Goal: Task Accomplishment & Management: Use online tool/utility

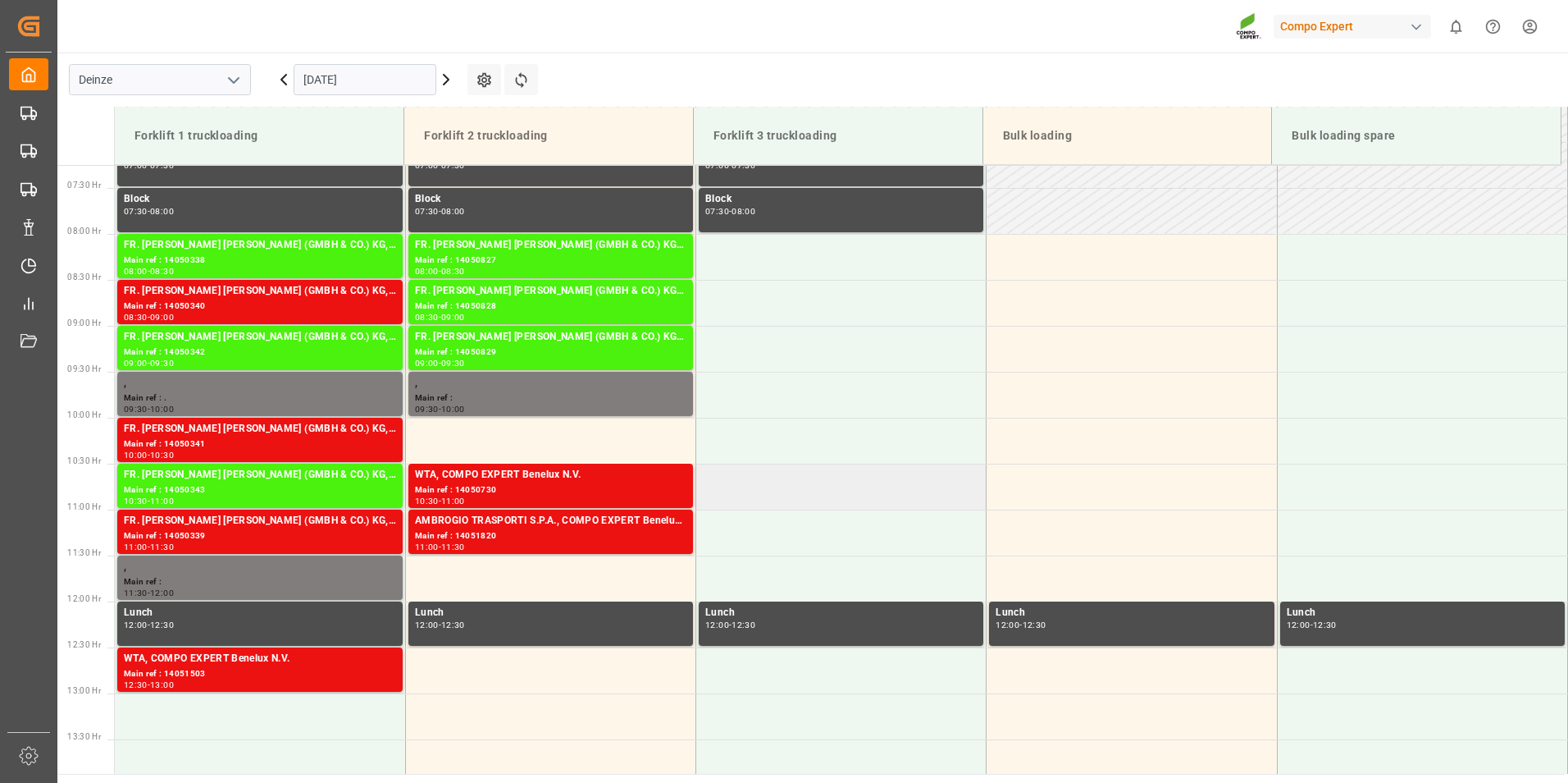
scroll to position [580, 0]
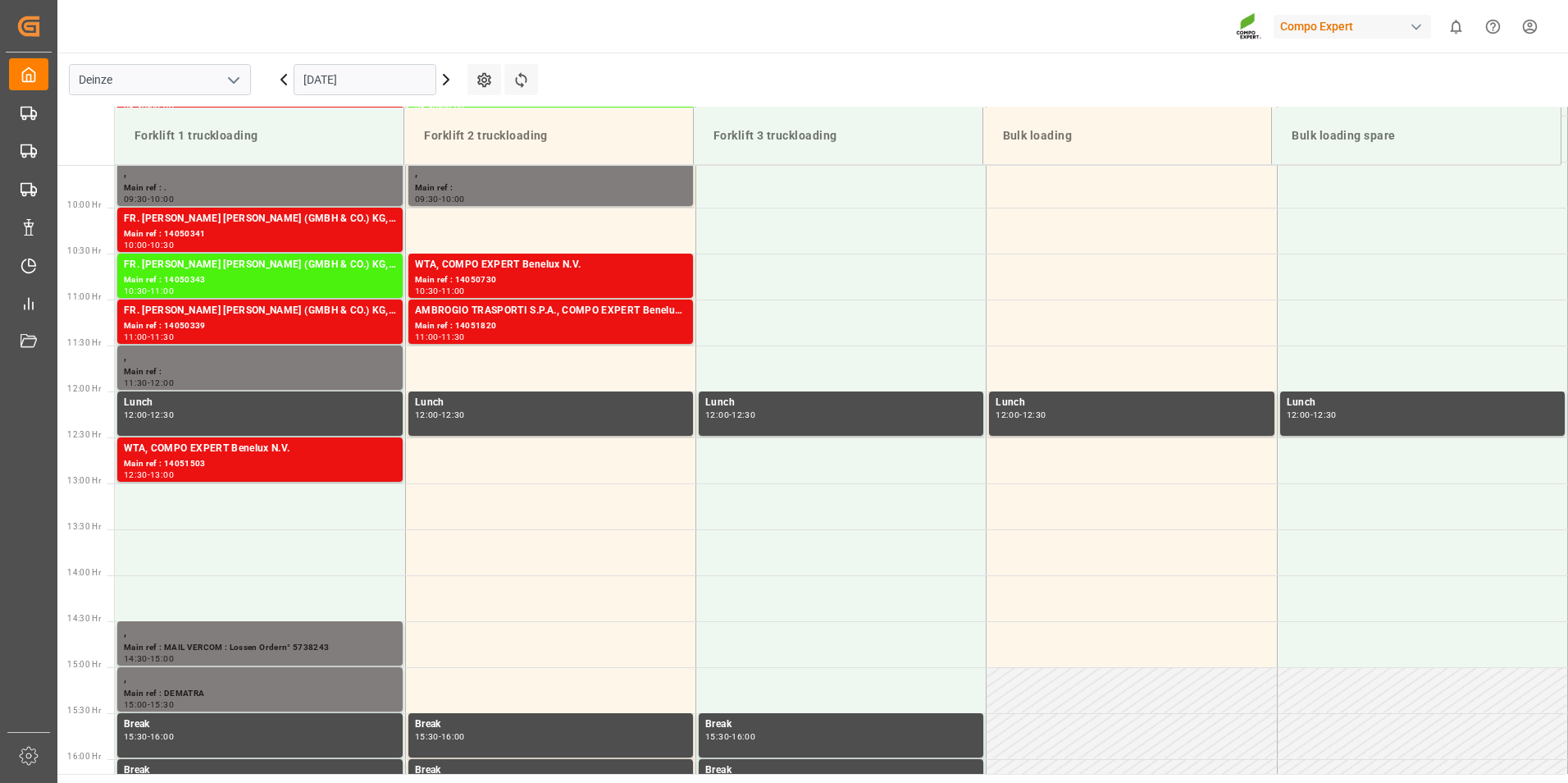
scroll to position [872, 0]
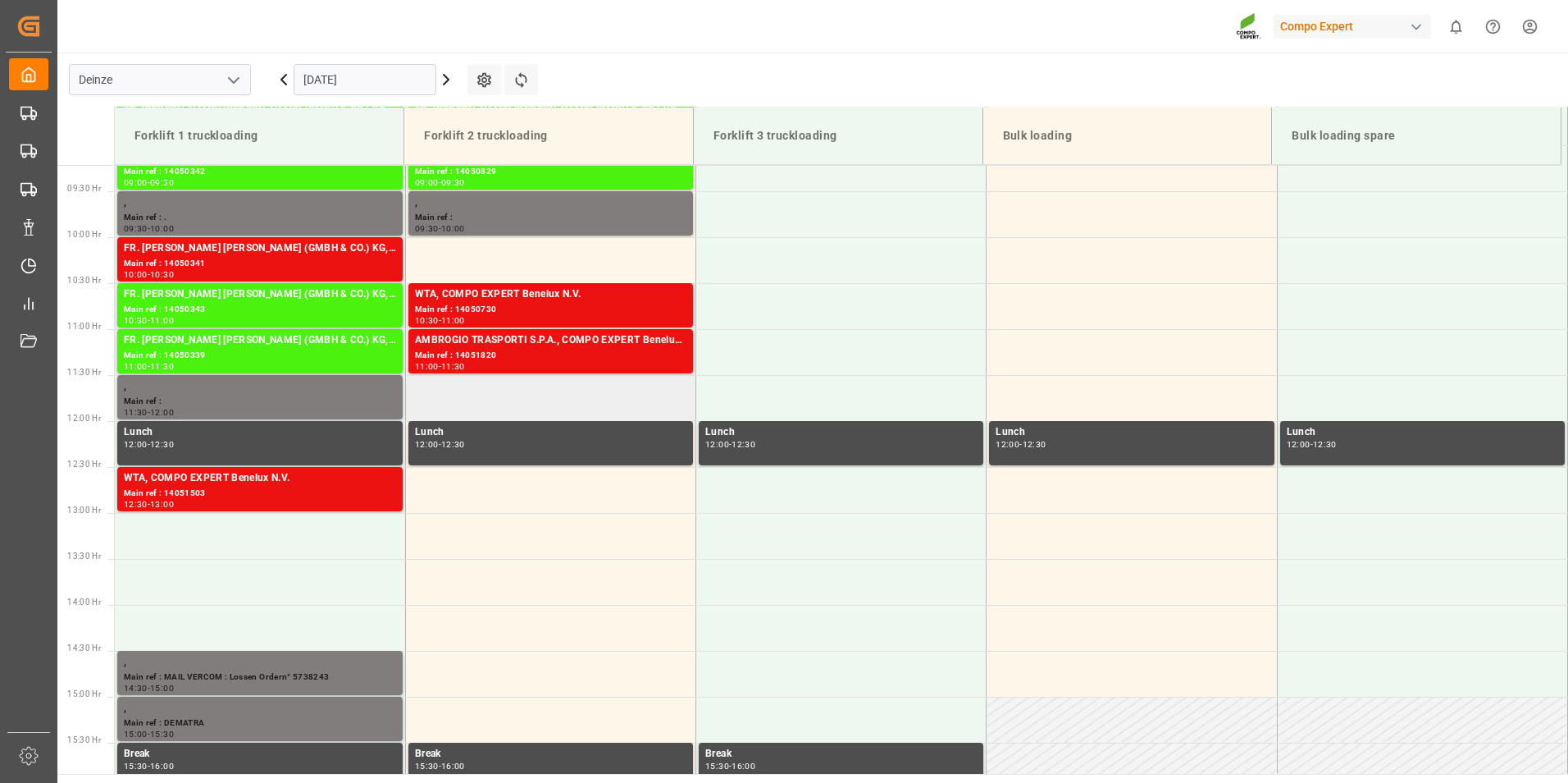
scroll to position [744, 0]
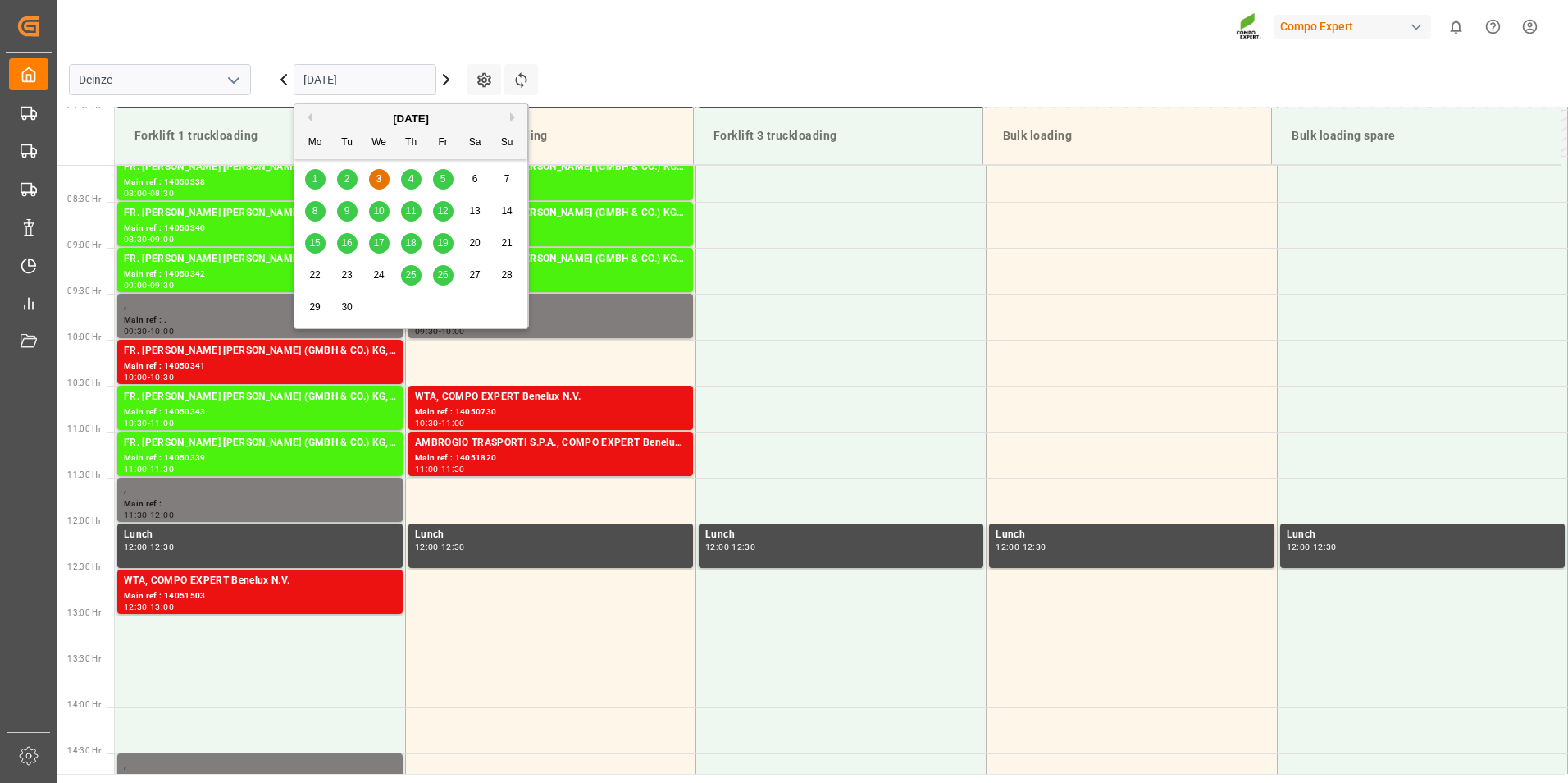
click at [402, 79] on input "[DATE]" at bounding box center [365, 79] width 143 height 31
click at [410, 180] on span "4" at bounding box center [411, 179] width 6 height 11
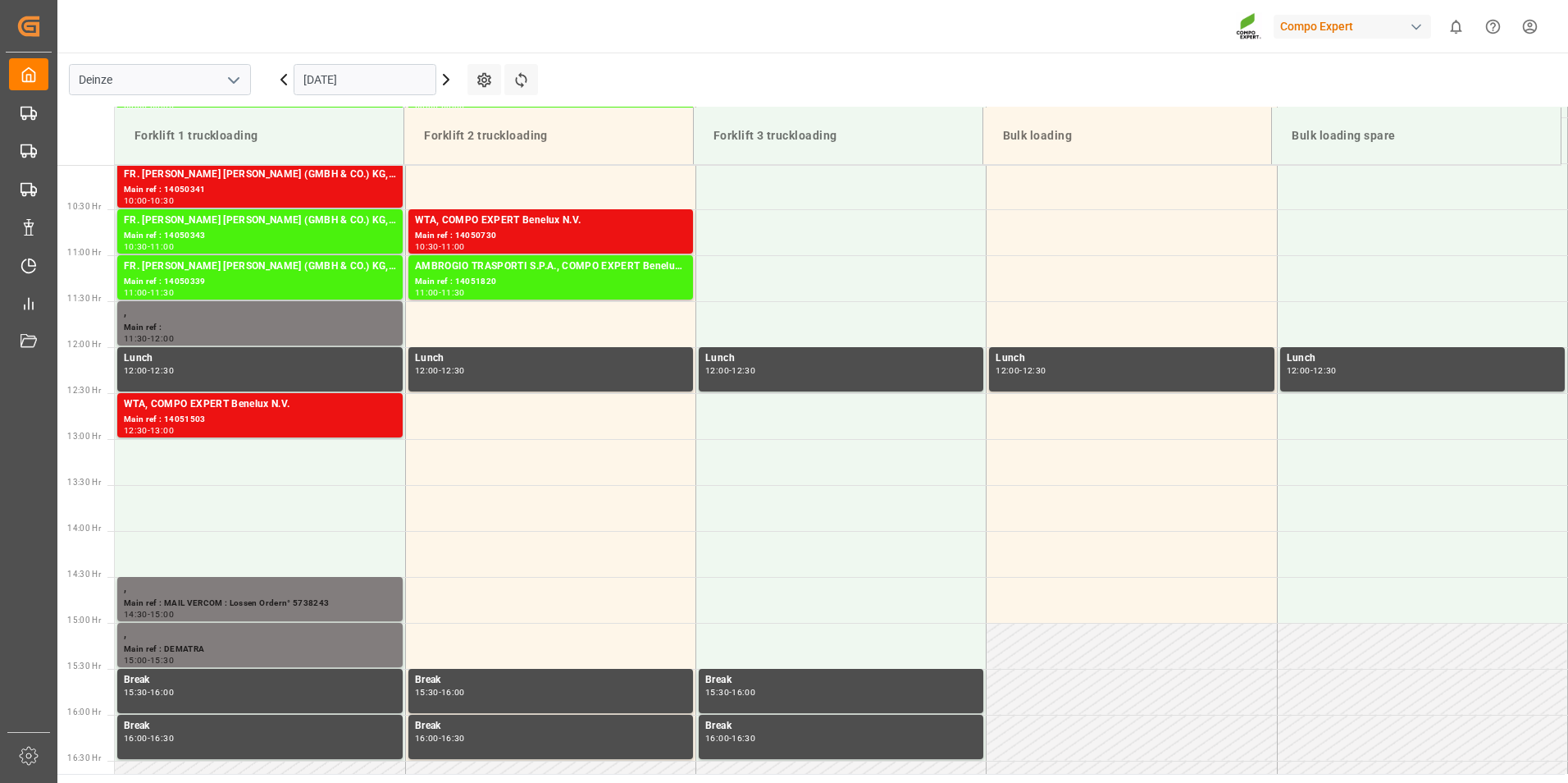
scroll to position [1001, 0]
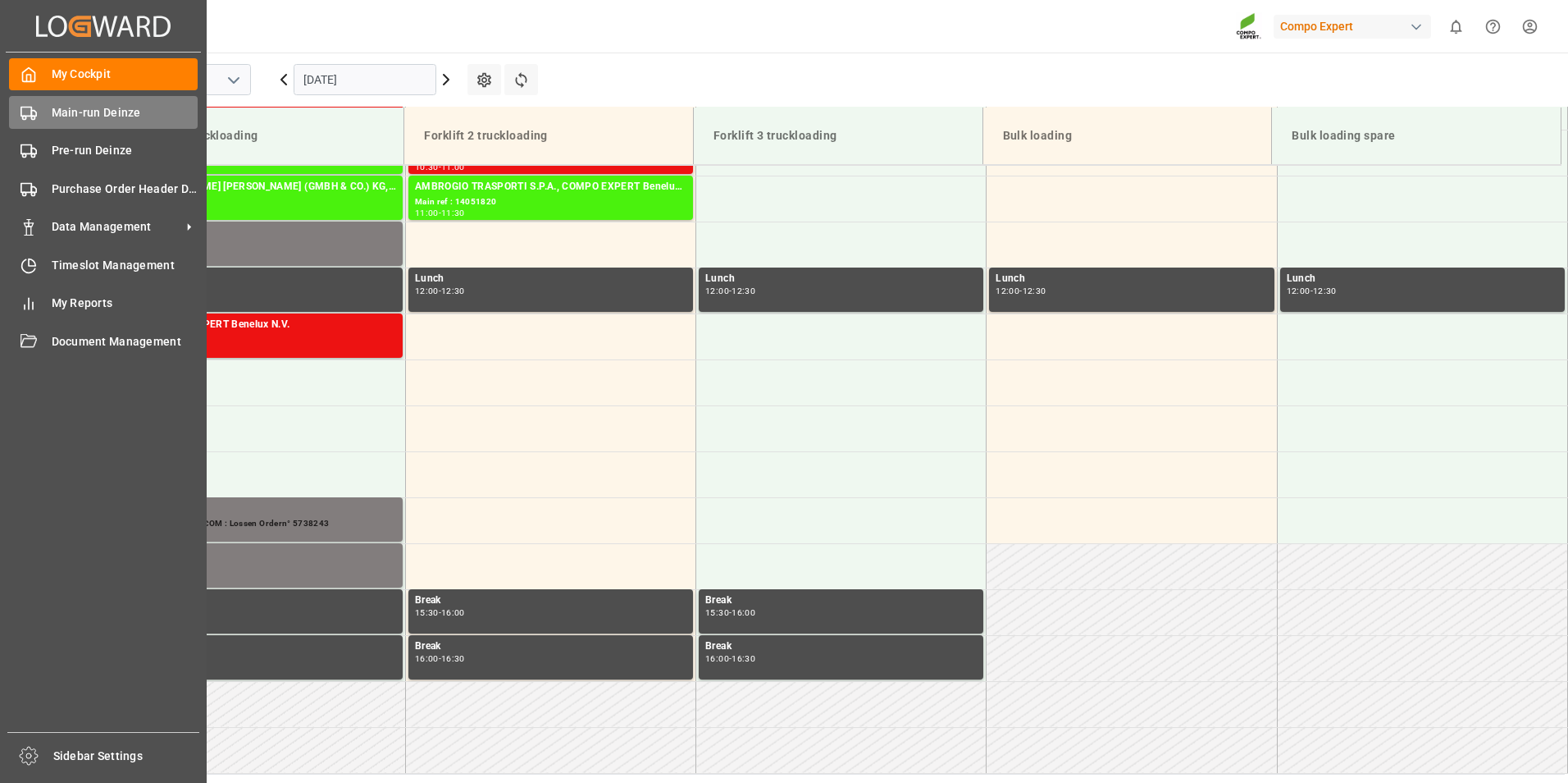
click at [28, 115] on rect at bounding box center [26, 112] width 10 height 9
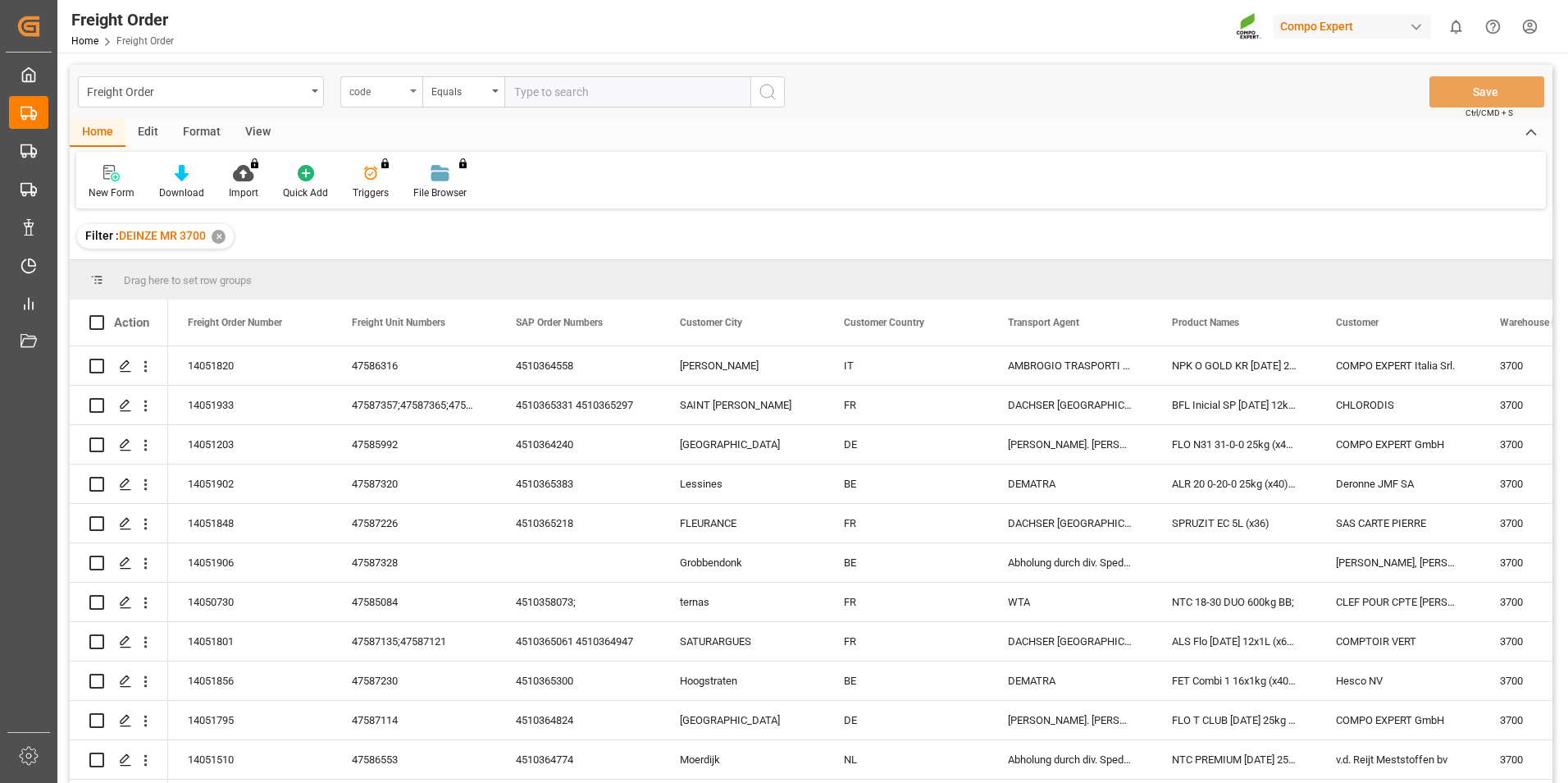
click at [411, 92] on icon "open menu" at bounding box center [413, 91] width 6 height 4
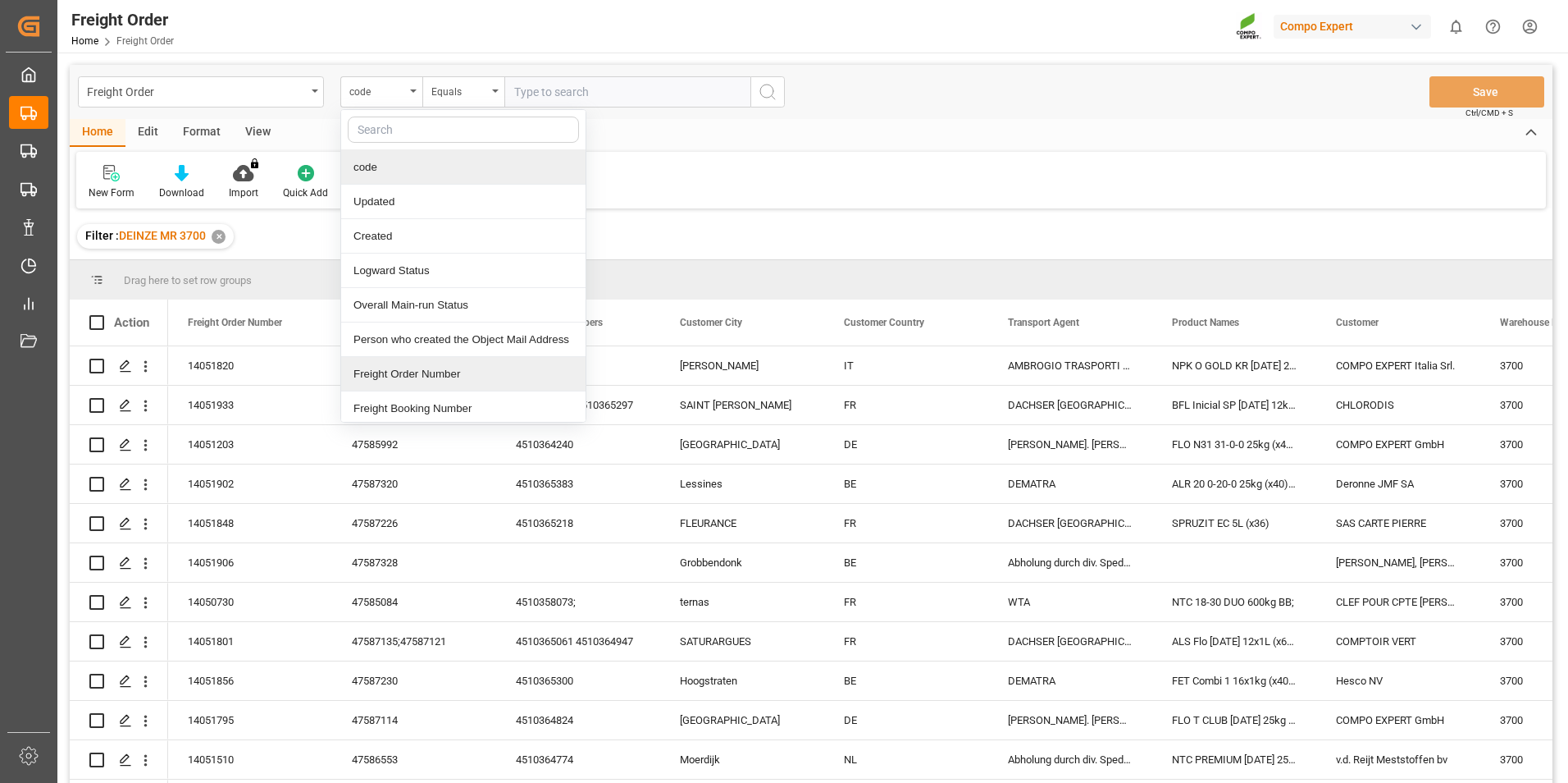
drag, startPoint x: 400, startPoint y: 375, endPoint x: 536, endPoint y: 281, distance: 165.3
click at [401, 375] on div "Freight Order Number" at bounding box center [463, 374] width 244 height 34
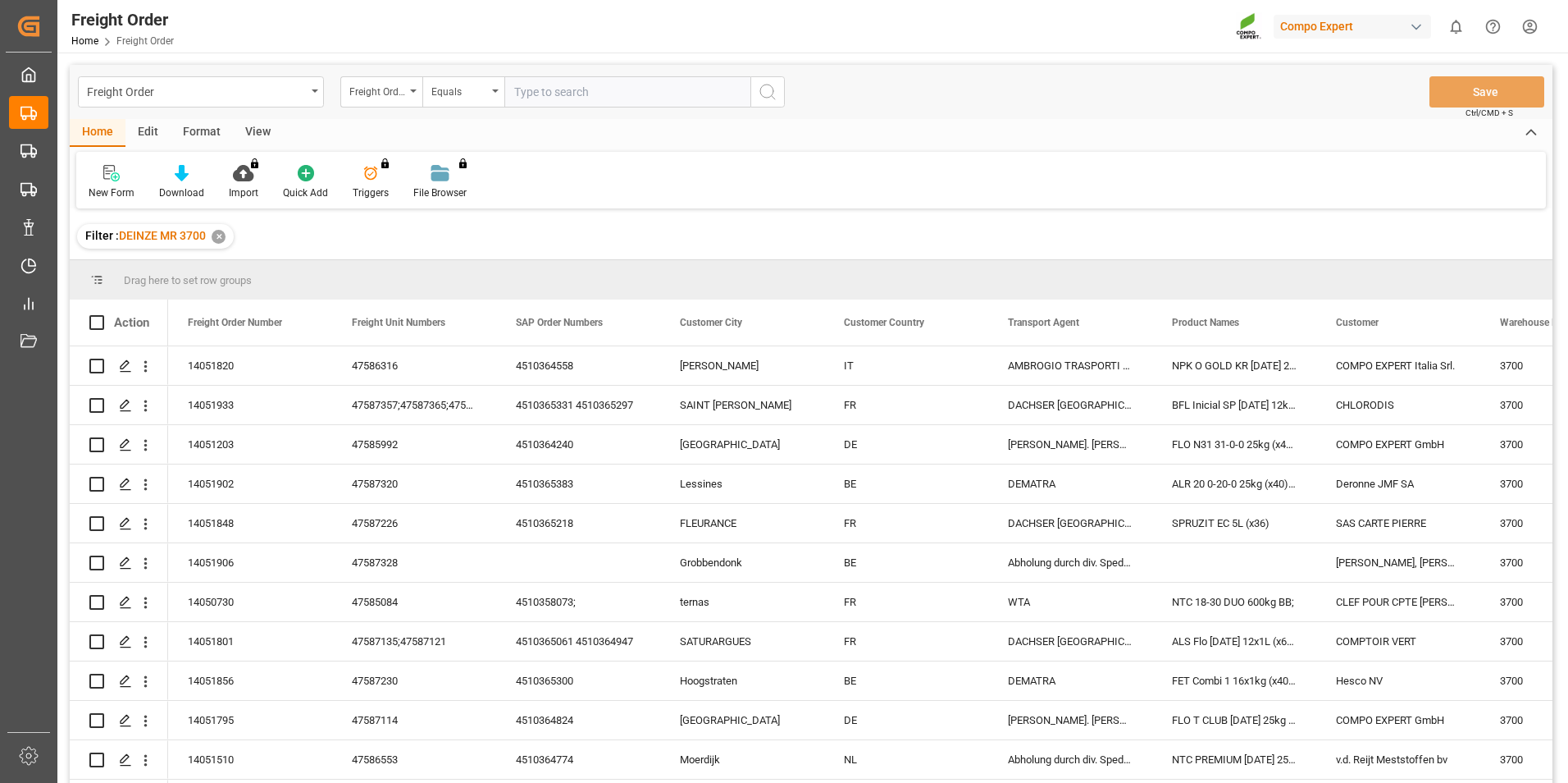
click at [553, 97] on input "text" at bounding box center [627, 92] width 246 height 31
type input "14051203"
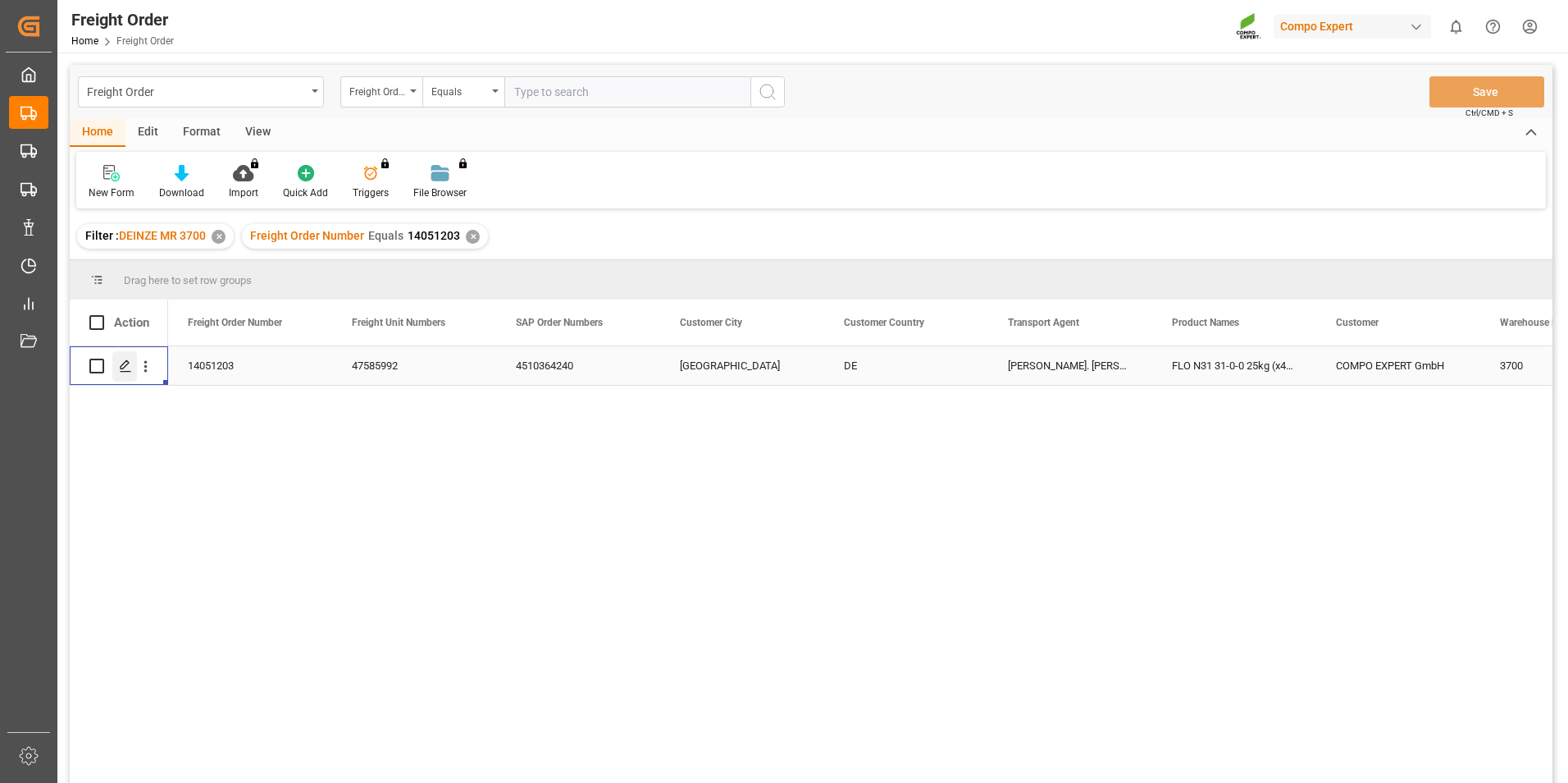
click at [126, 364] on icon "Press SPACE to select this row." at bounding box center [125, 366] width 13 height 13
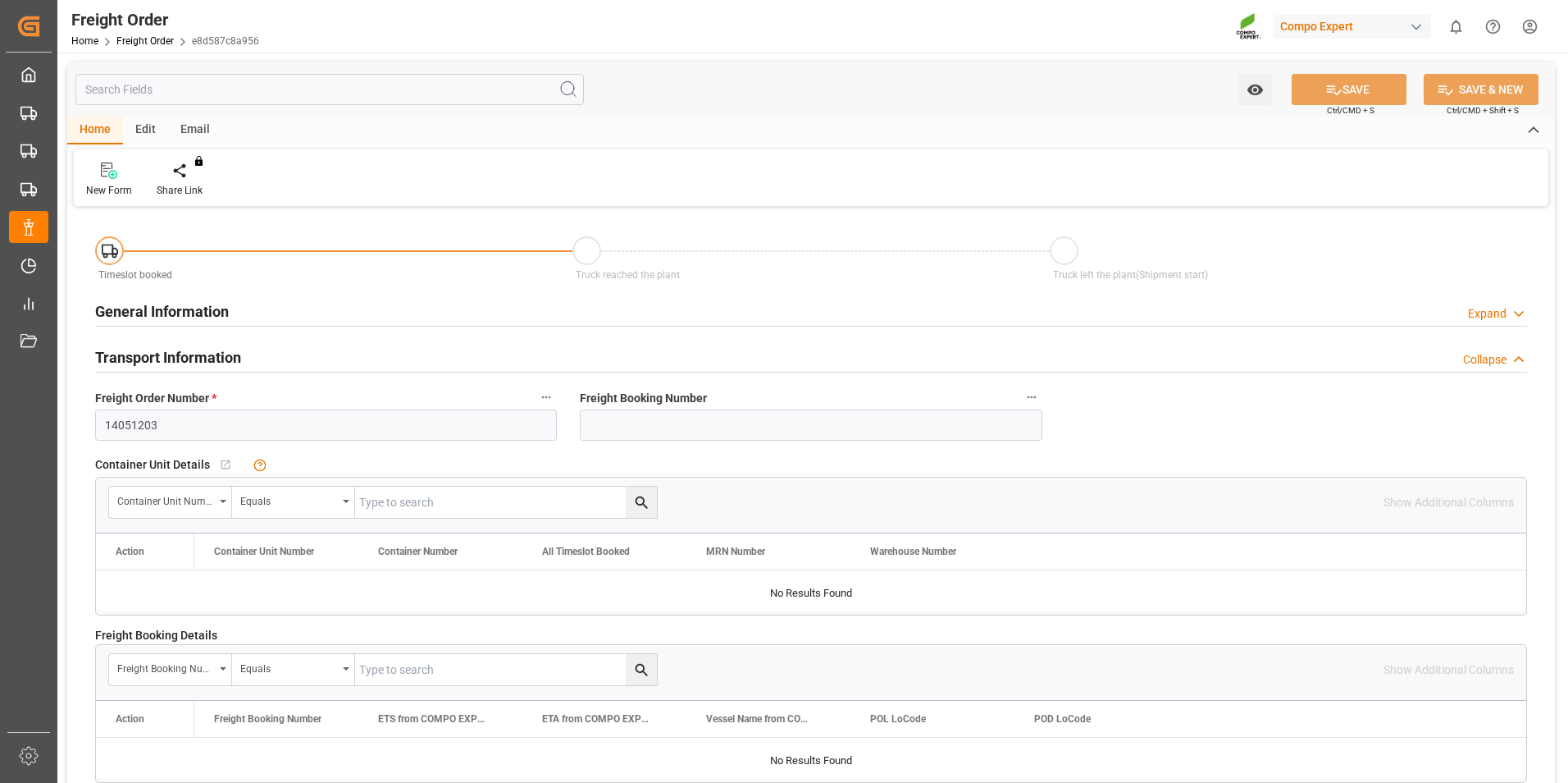
type input "26.08.2025 00:00"
type input "21.08.2025 10:38"
click at [186, 174] on icon at bounding box center [192, 171] width 11 height 17
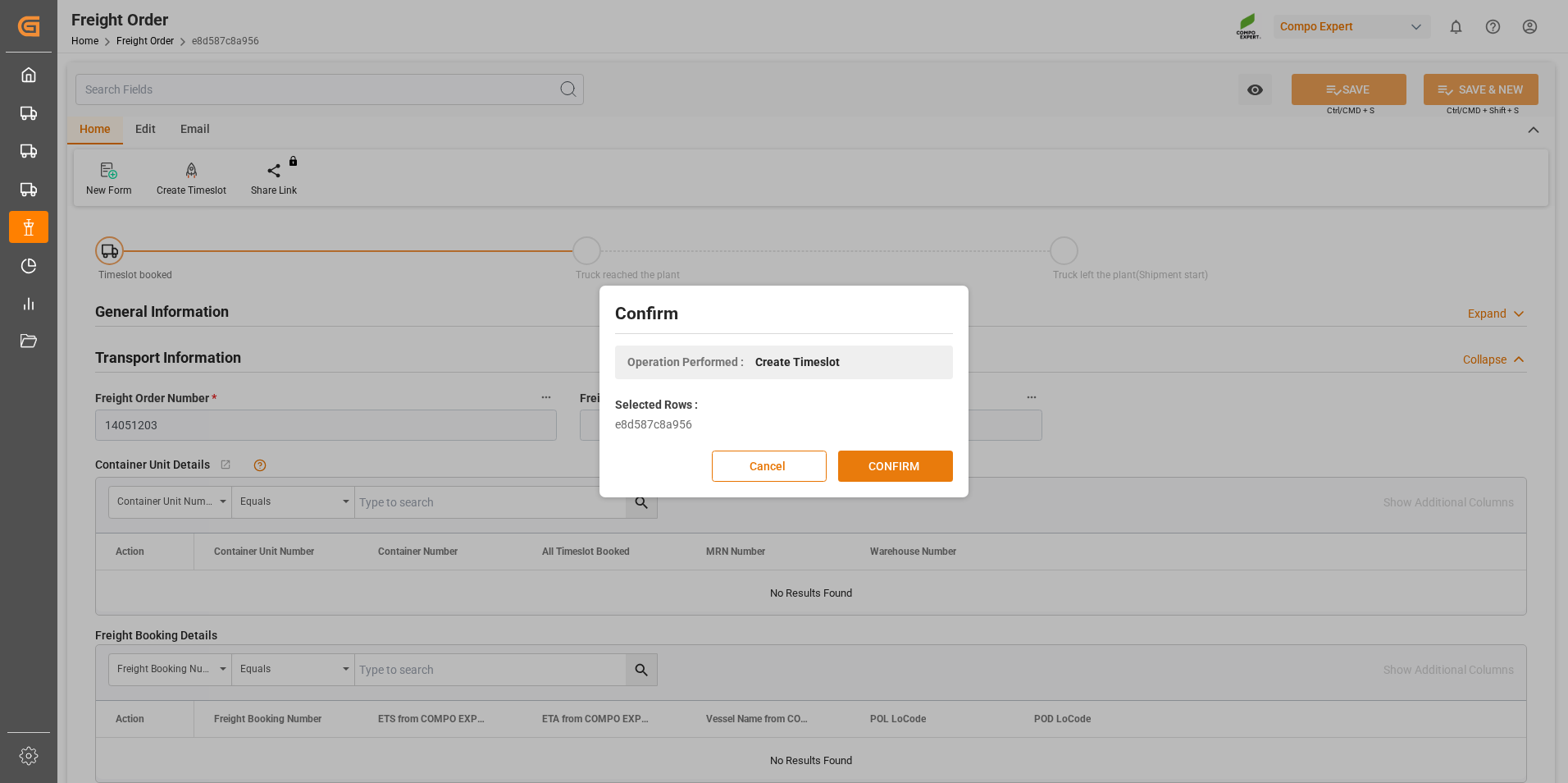
click at [903, 469] on button "CONFIRM" at bounding box center [895, 466] width 115 height 31
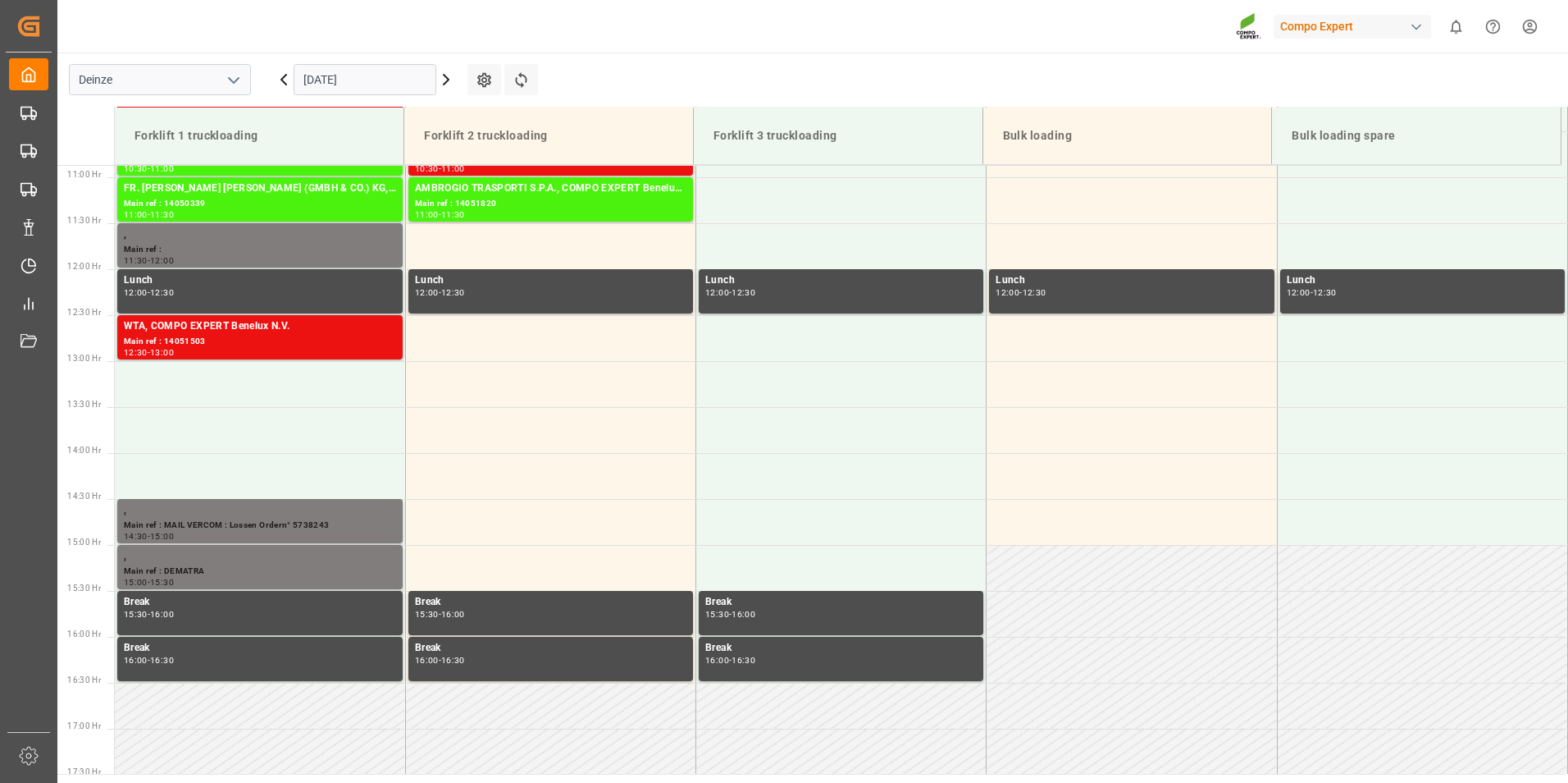
scroll to position [1001, 0]
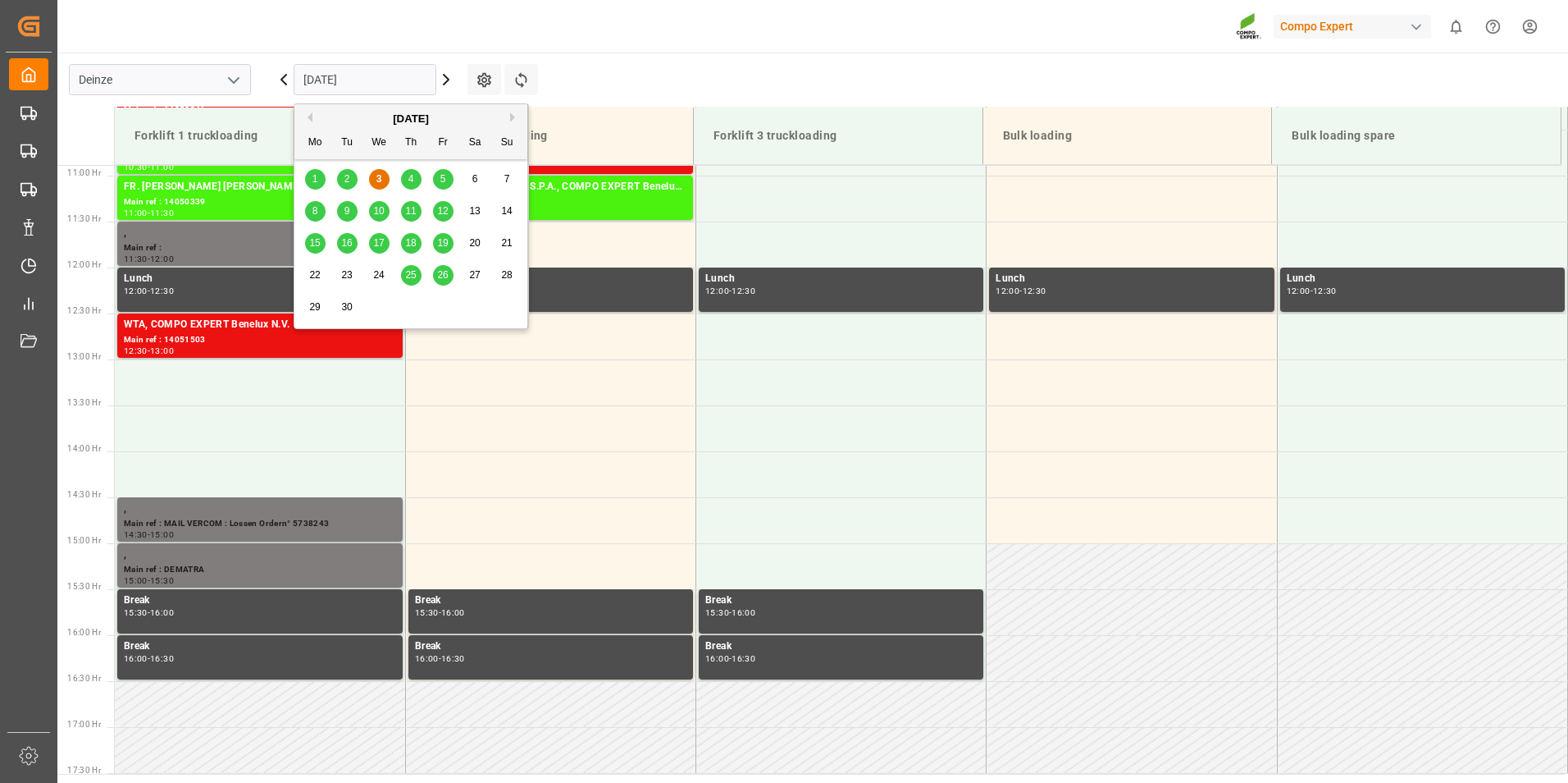
click at [377, 90] on input "[DATE]" at bounding box center [365, 79] width 143 height 31
click at [409, 183] on span "4" at bounding box center [411, 179] width 6 height 11
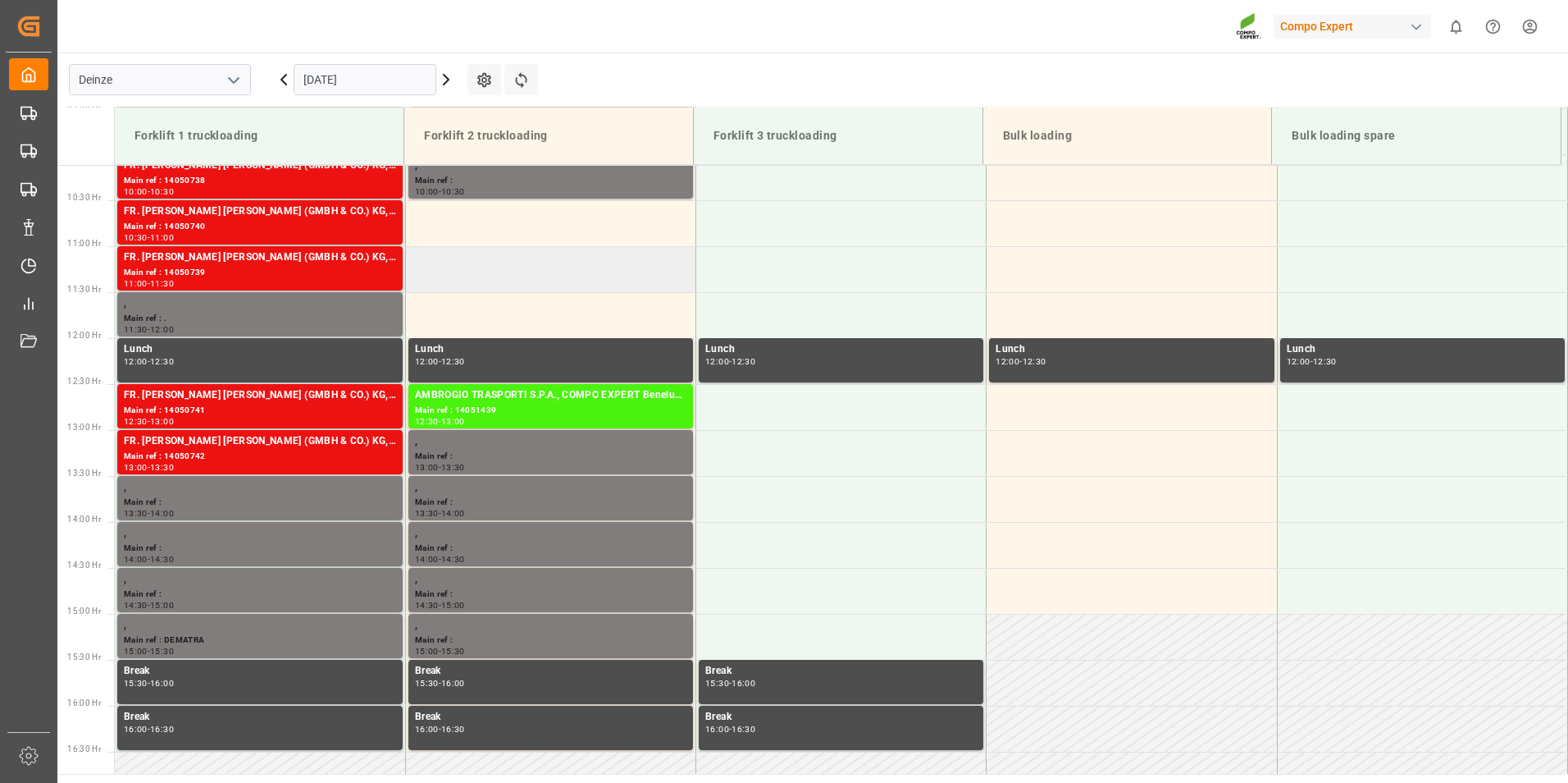
scroll to position [836, 0]
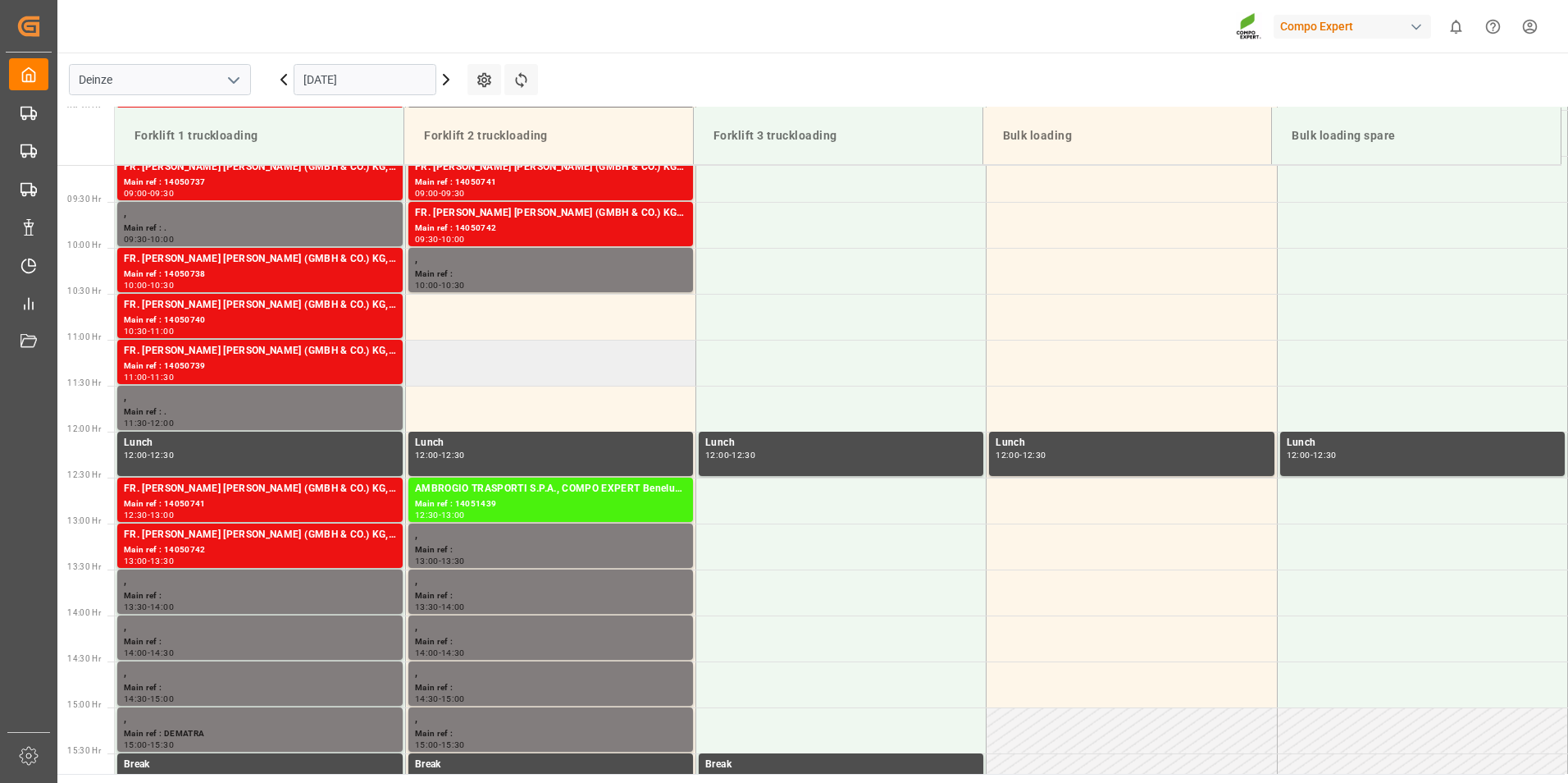
click at [439, 367] on td at bounding box center [550, 362] width 290 height 46
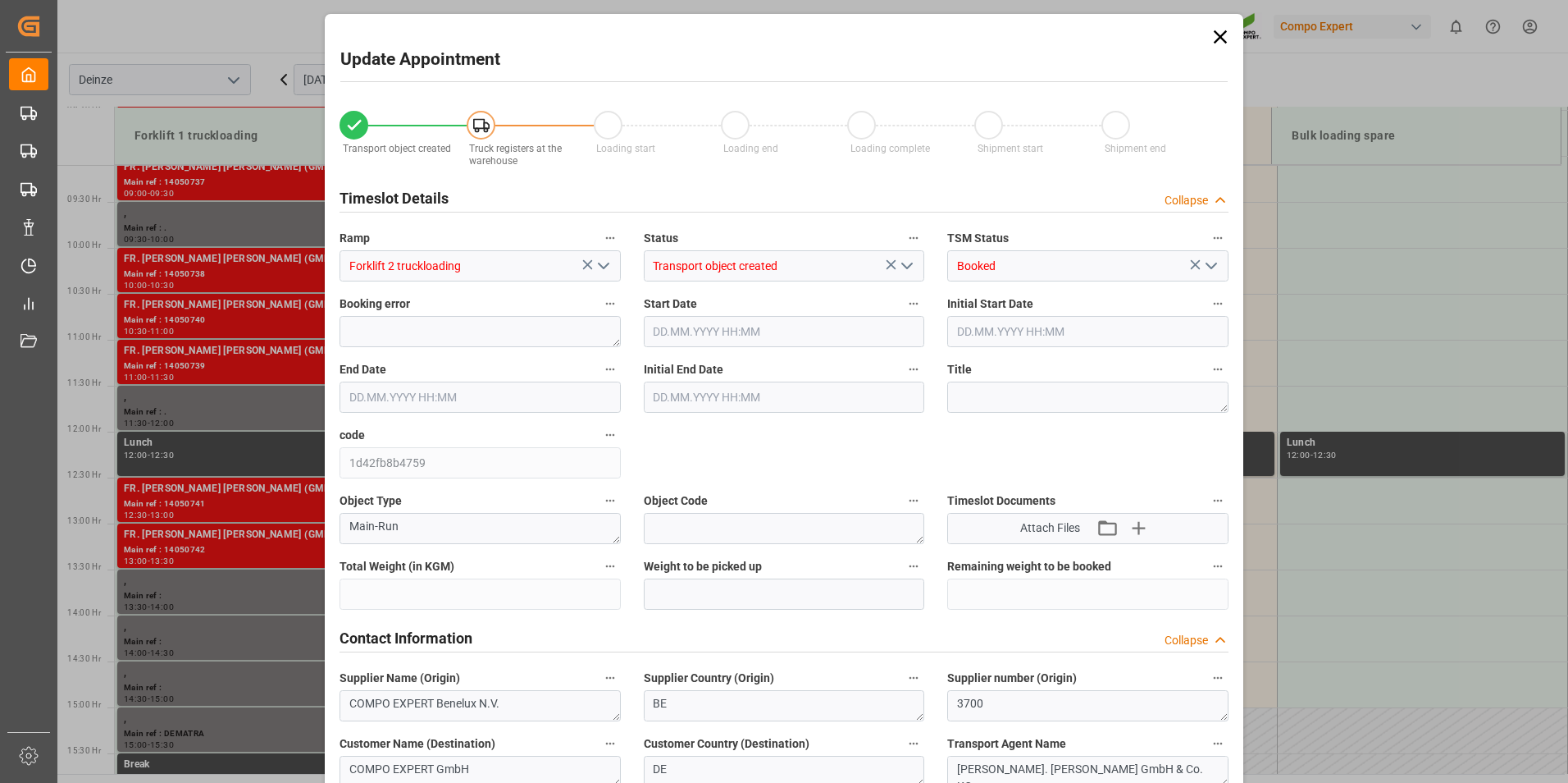
type input "15360"
type input "0"
type input "15"
type input "04.09.2025 11:00"
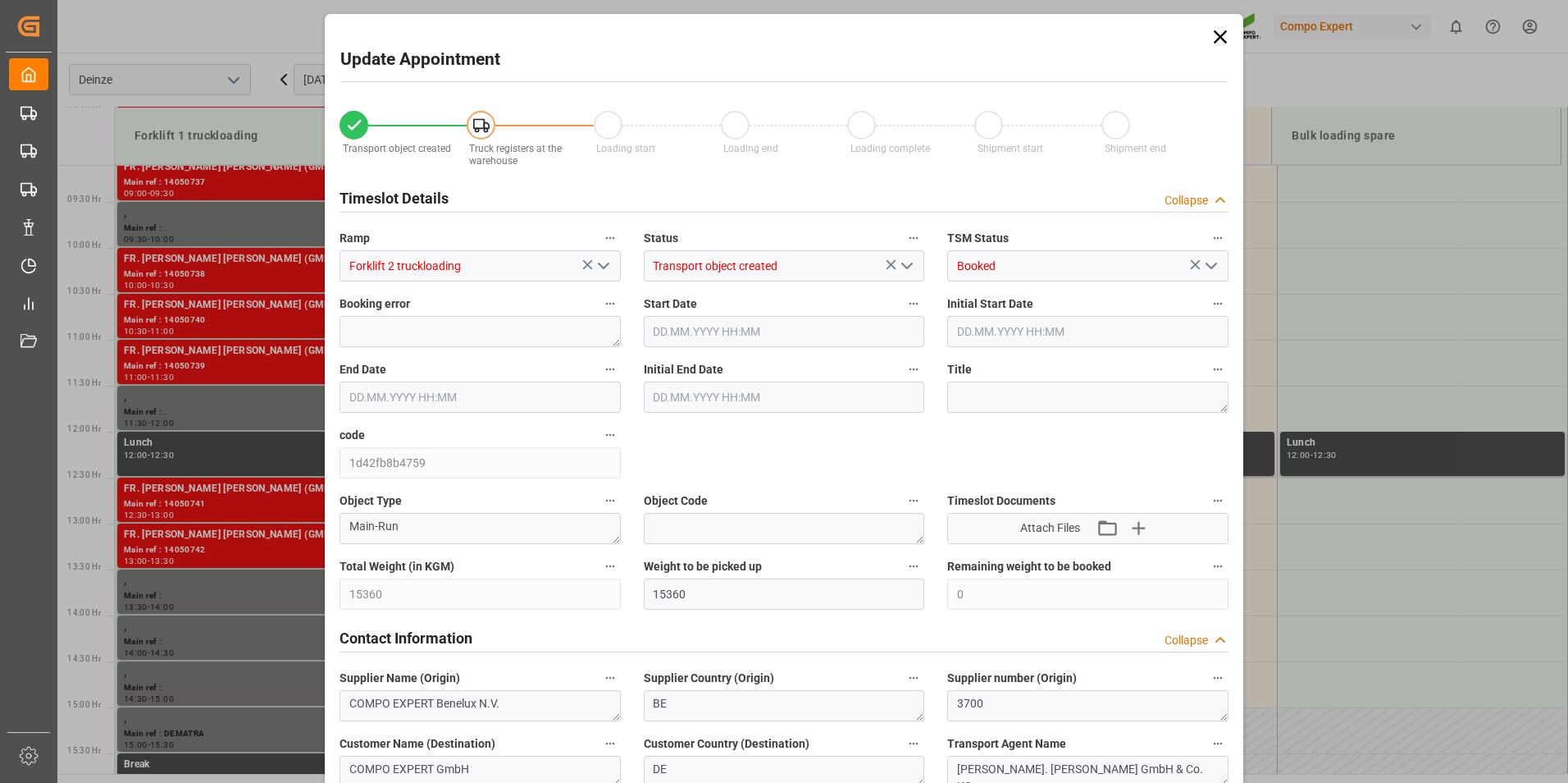
type input "[DATE] 11:30"
type input "21.08.2025 10:38"
type input "03.09.2025 09:43"
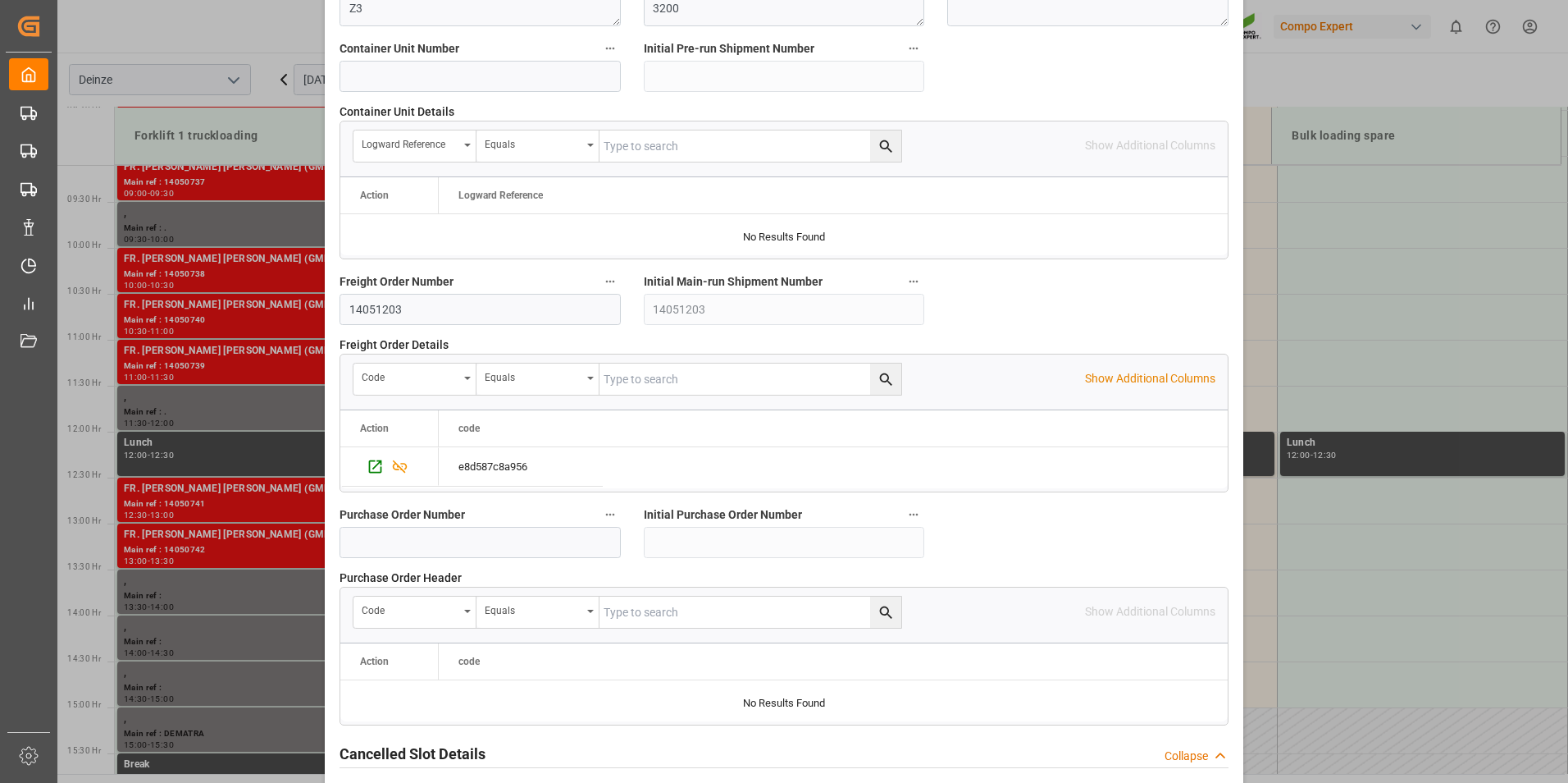
scroll to position [1494, 0]
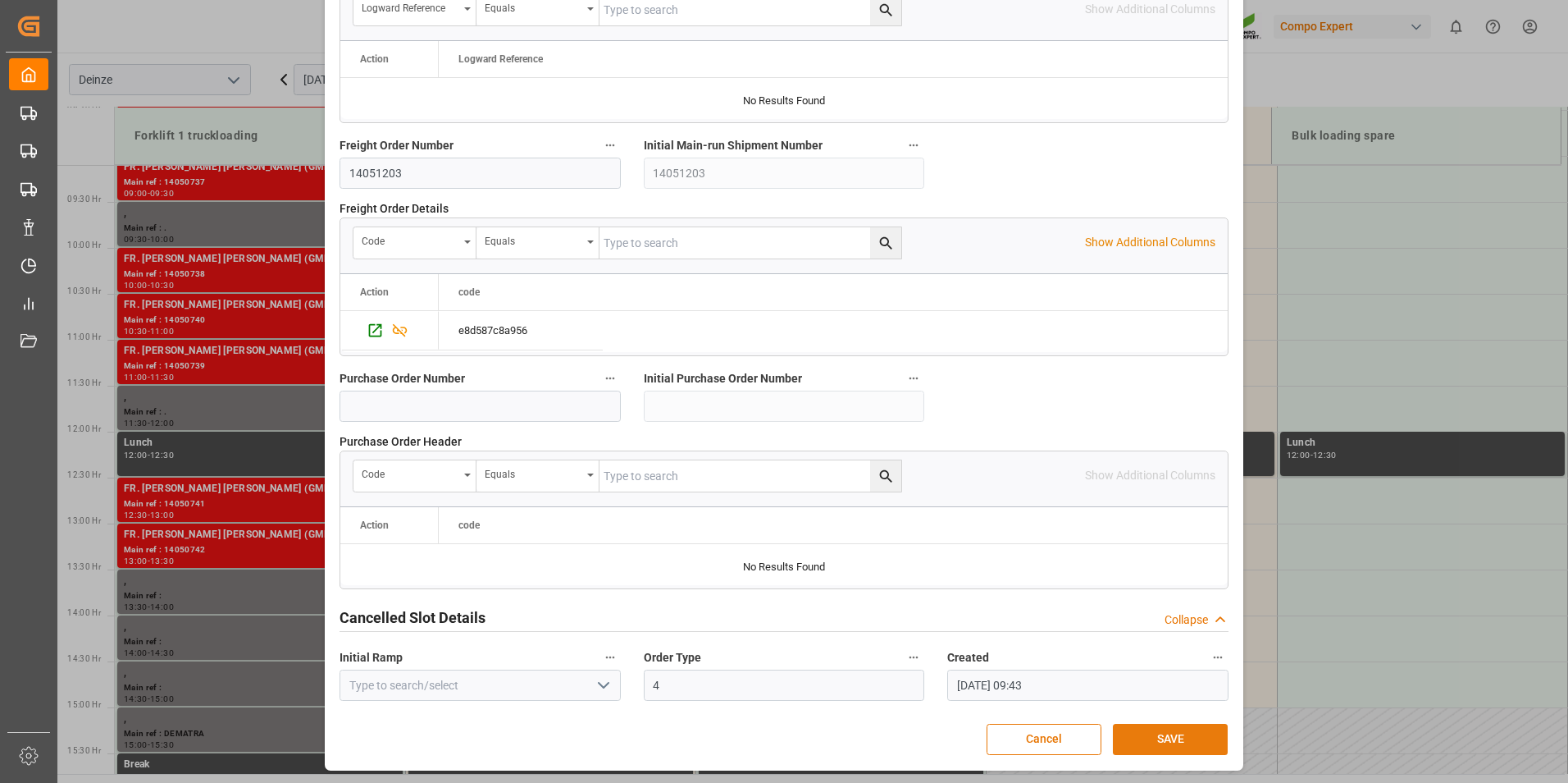
click at [1172, 738] on button "SAVE" at bounding box center [1170, 740] width 115 height 31
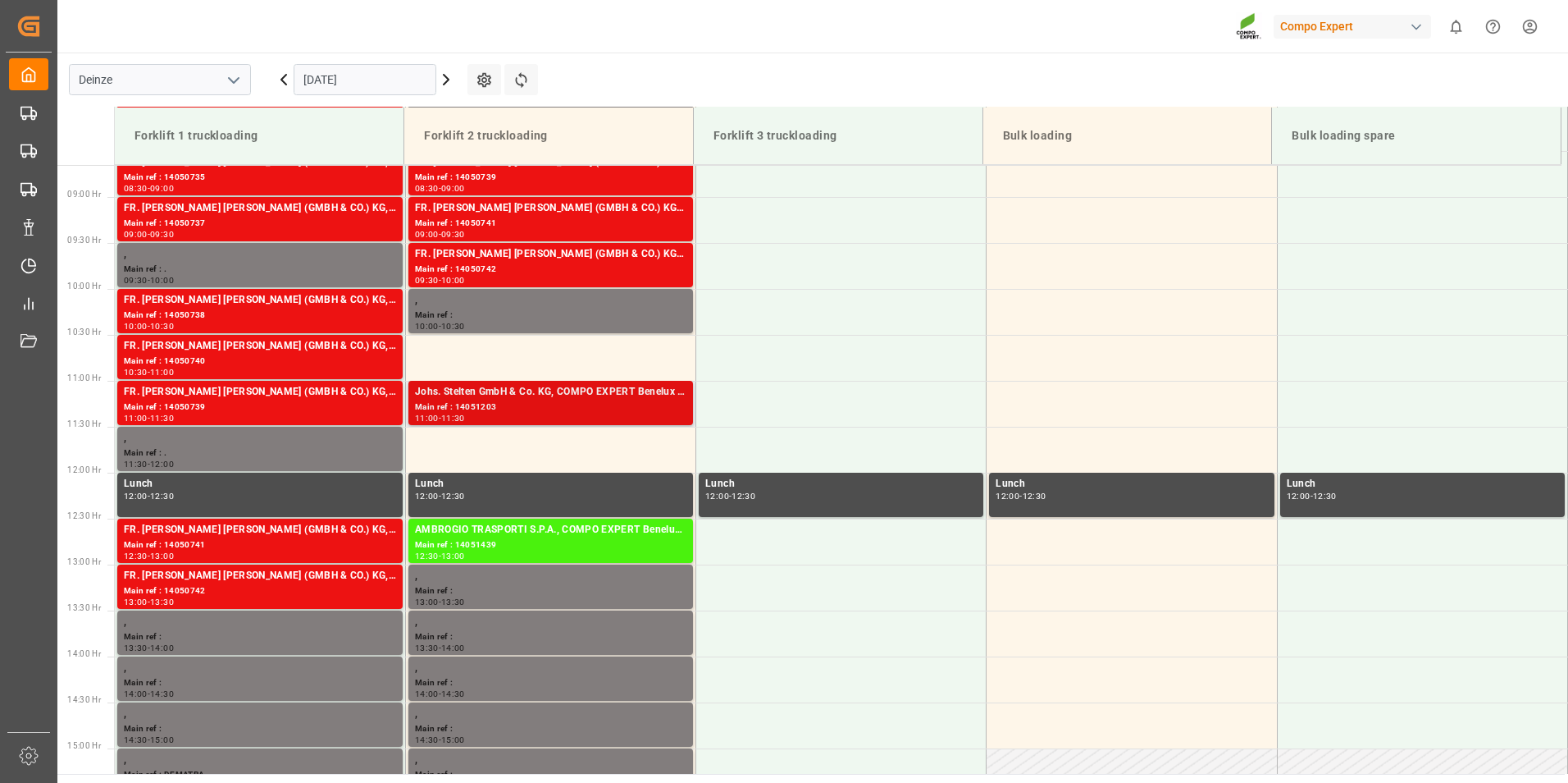
scroll to position [744, 0]
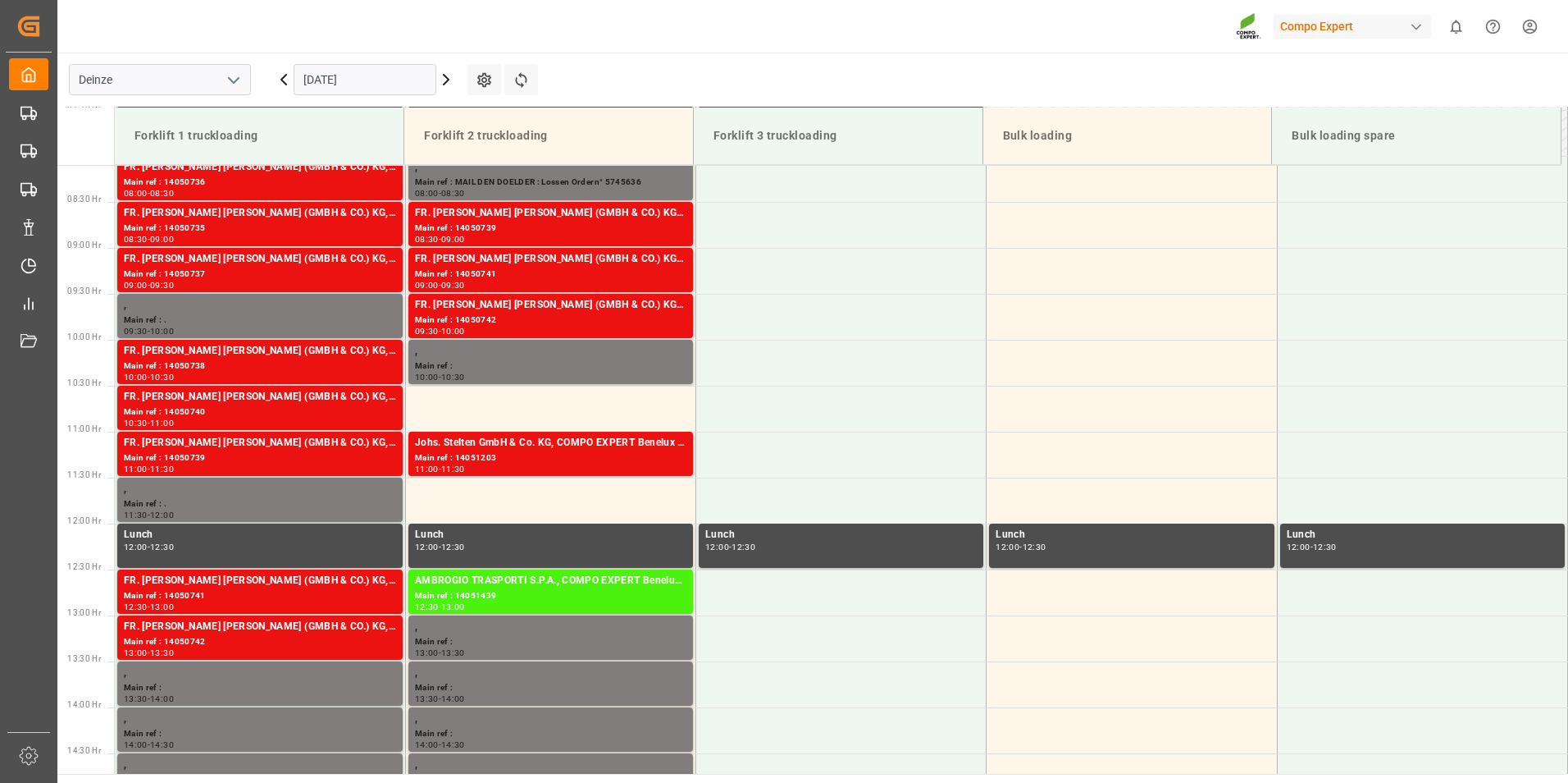
click at [376, 82] on input "[DATE]" at bounding box center [365, 79] width 143 height 31
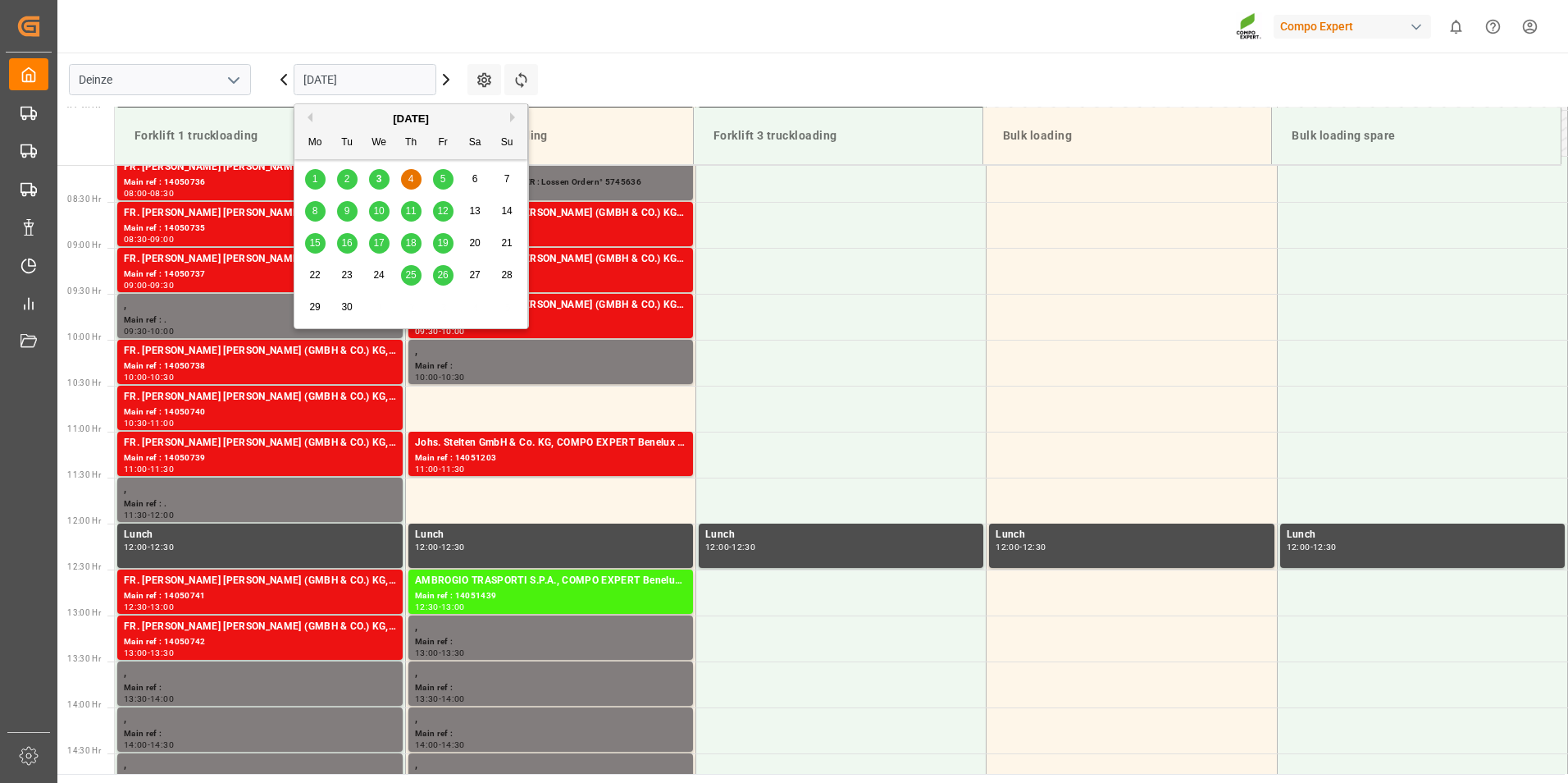
click at [381, 184] on span "3" at bounding box center [379, 179] width 6 height 11
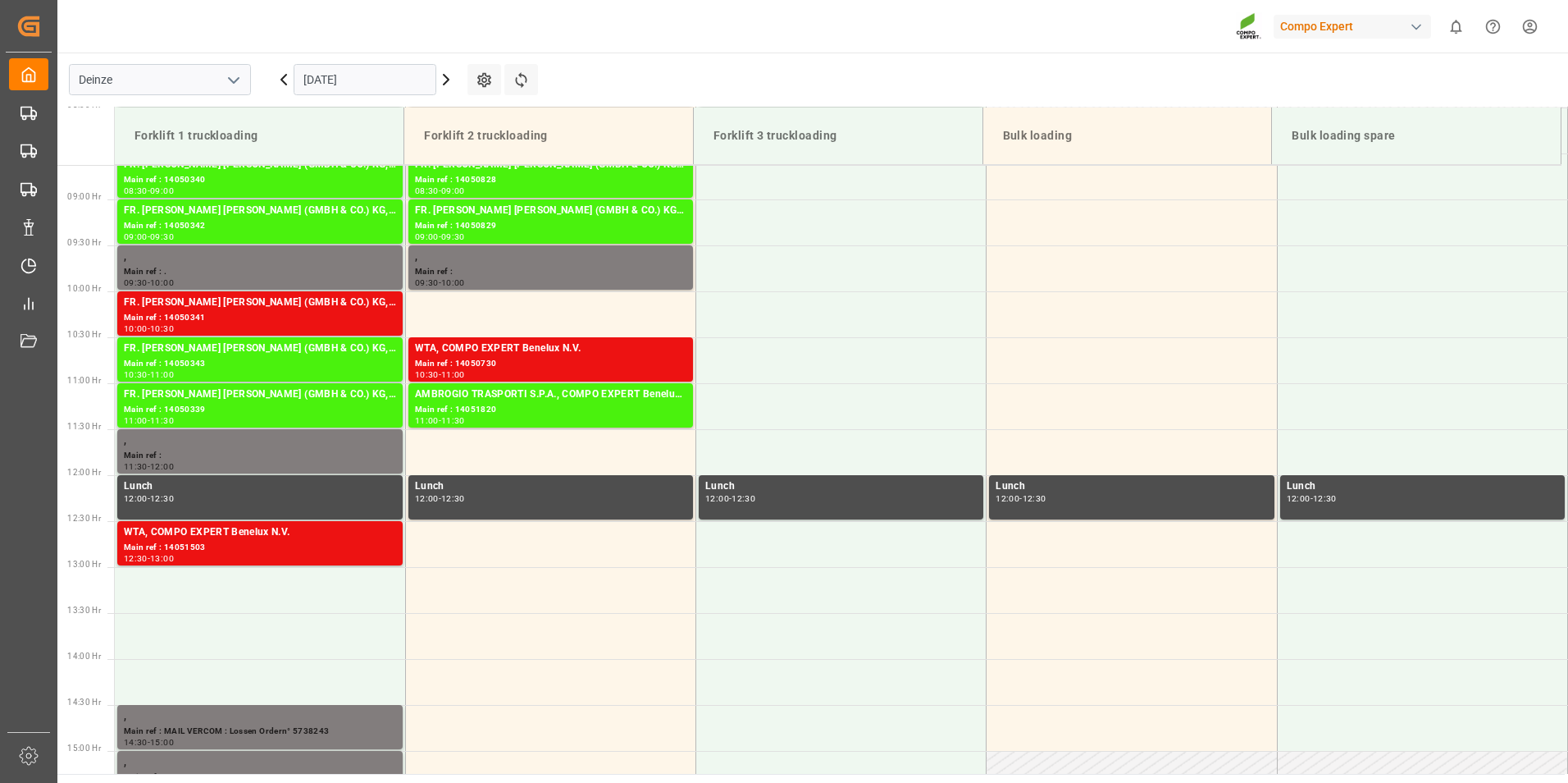
scroll to position [796, 0]
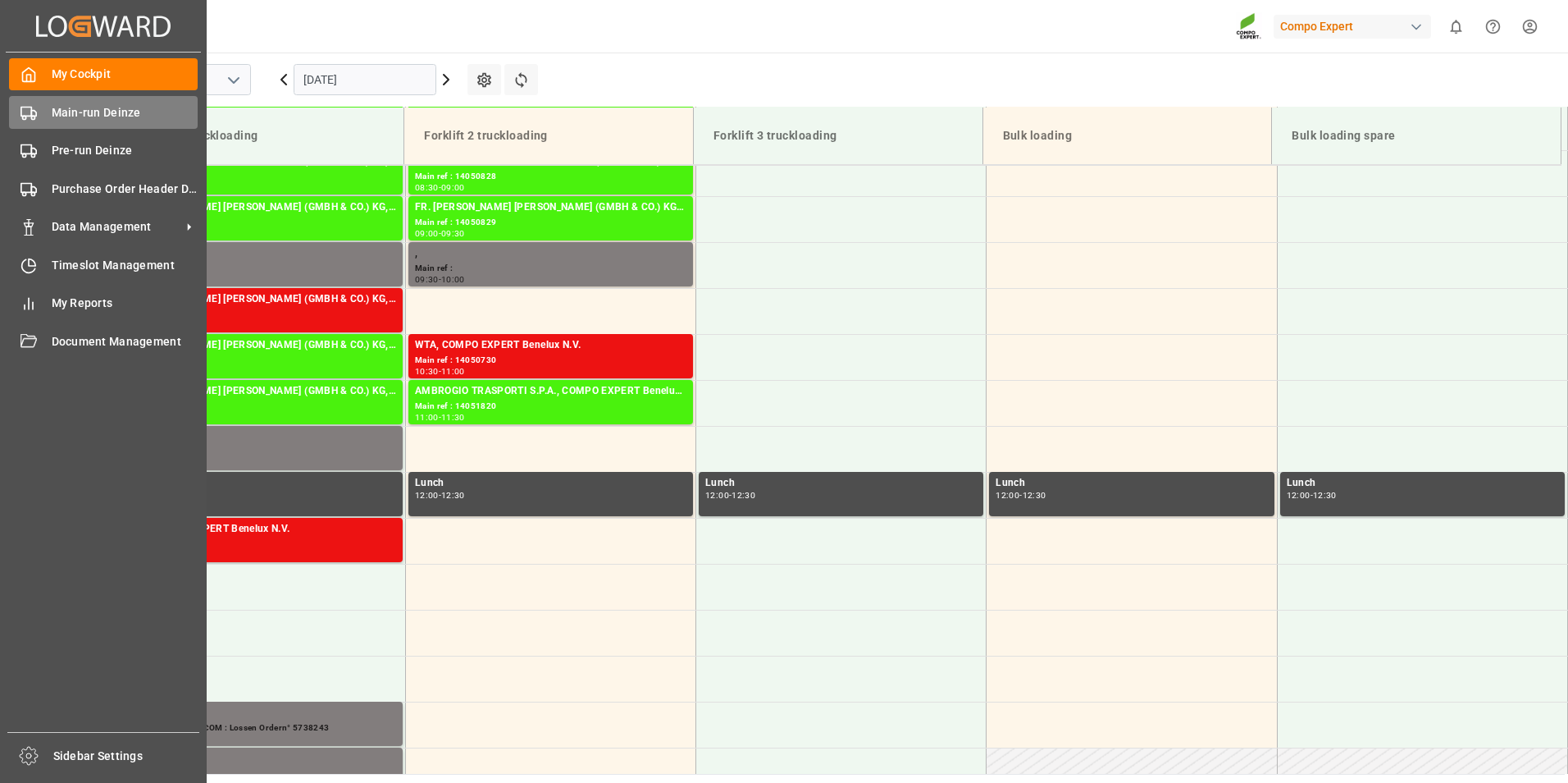
click at [30, 115] on icon at bounding box center [29, 113] width 17 height 17
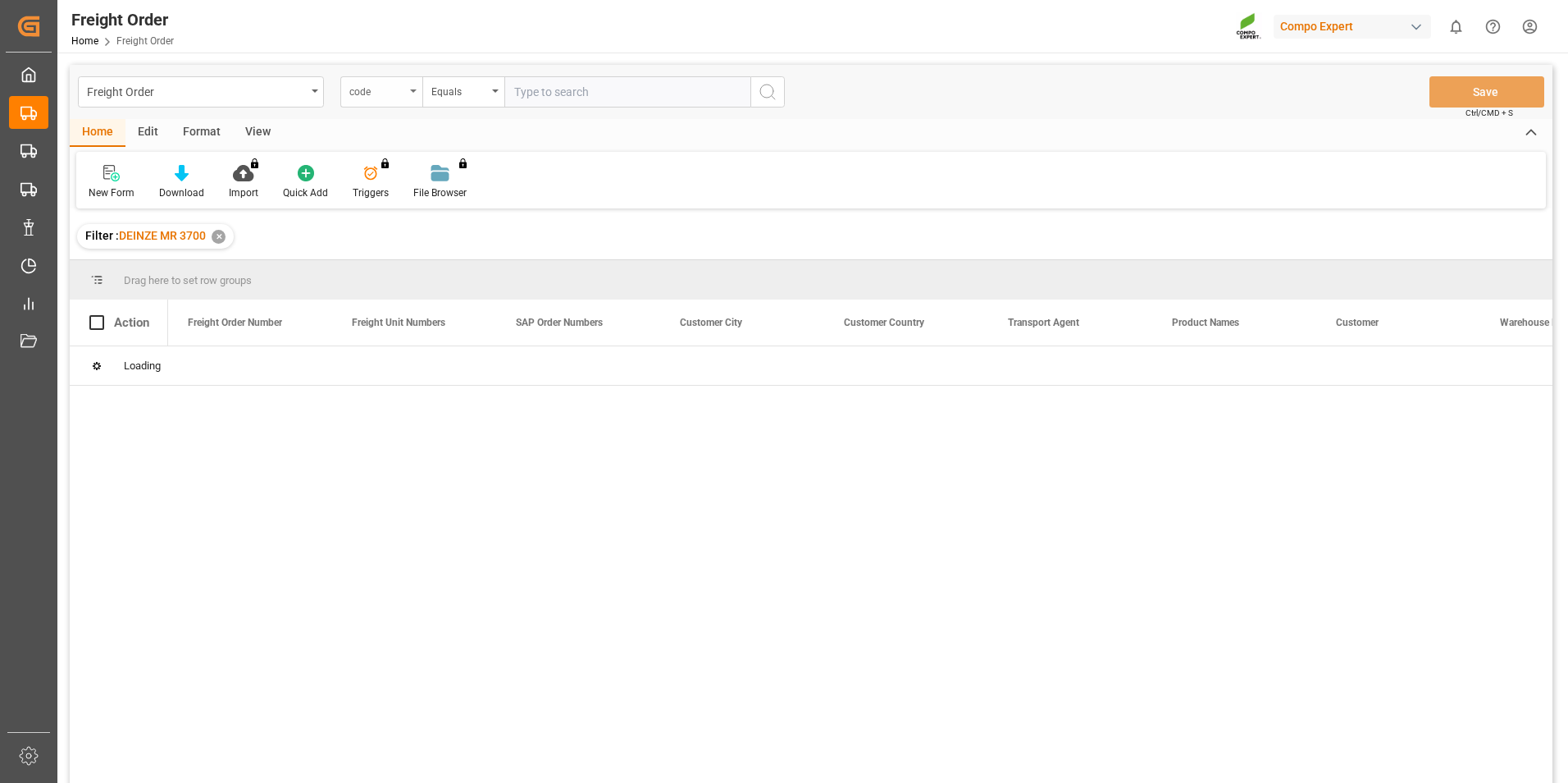
click at [417, 92] on div "code" at bounding box center [381, 92] width 82 height 31
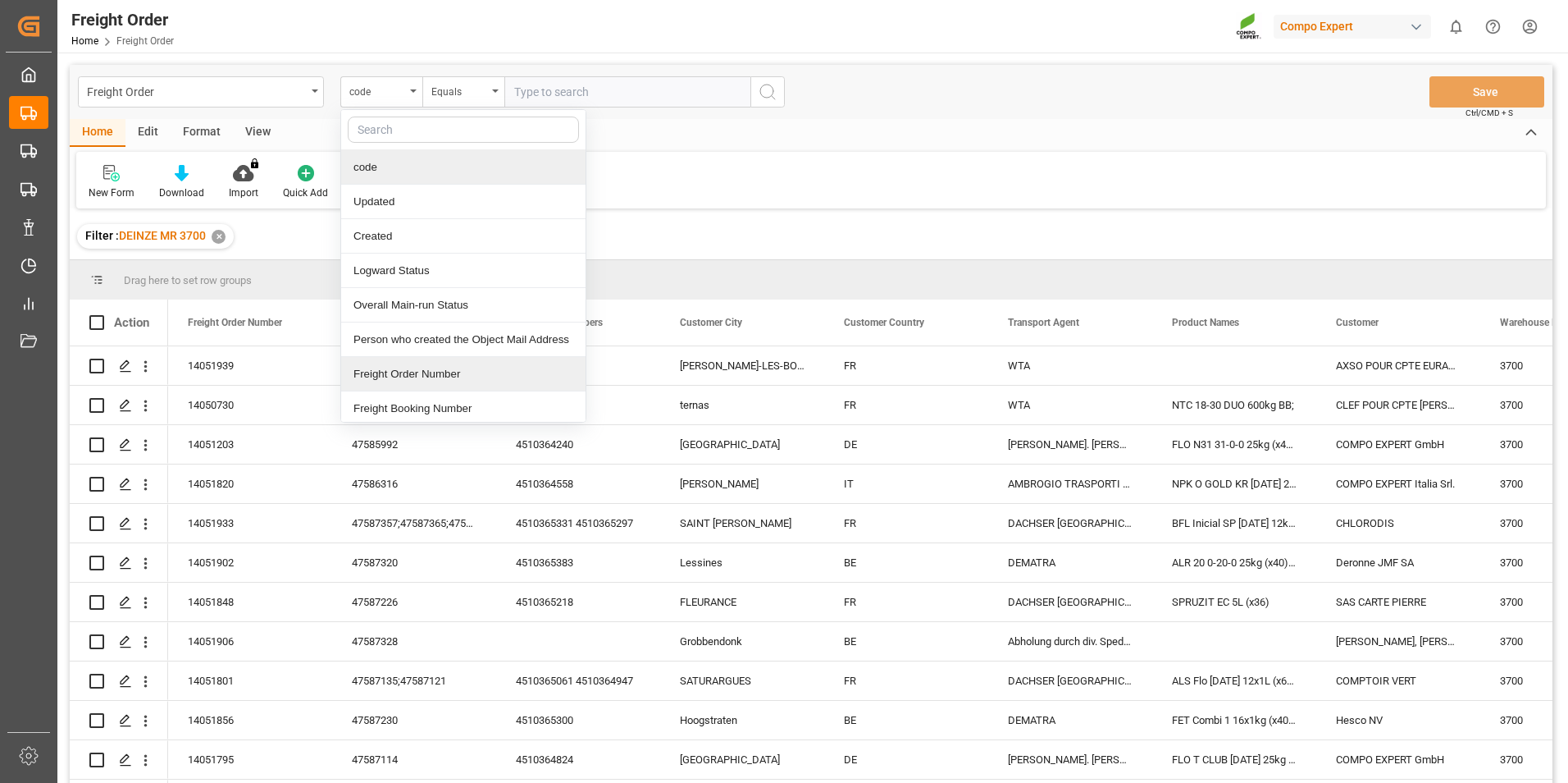
click at [396, 376] on div "Freight Order Number" at bounding box center [463, 374] width 244 height 34
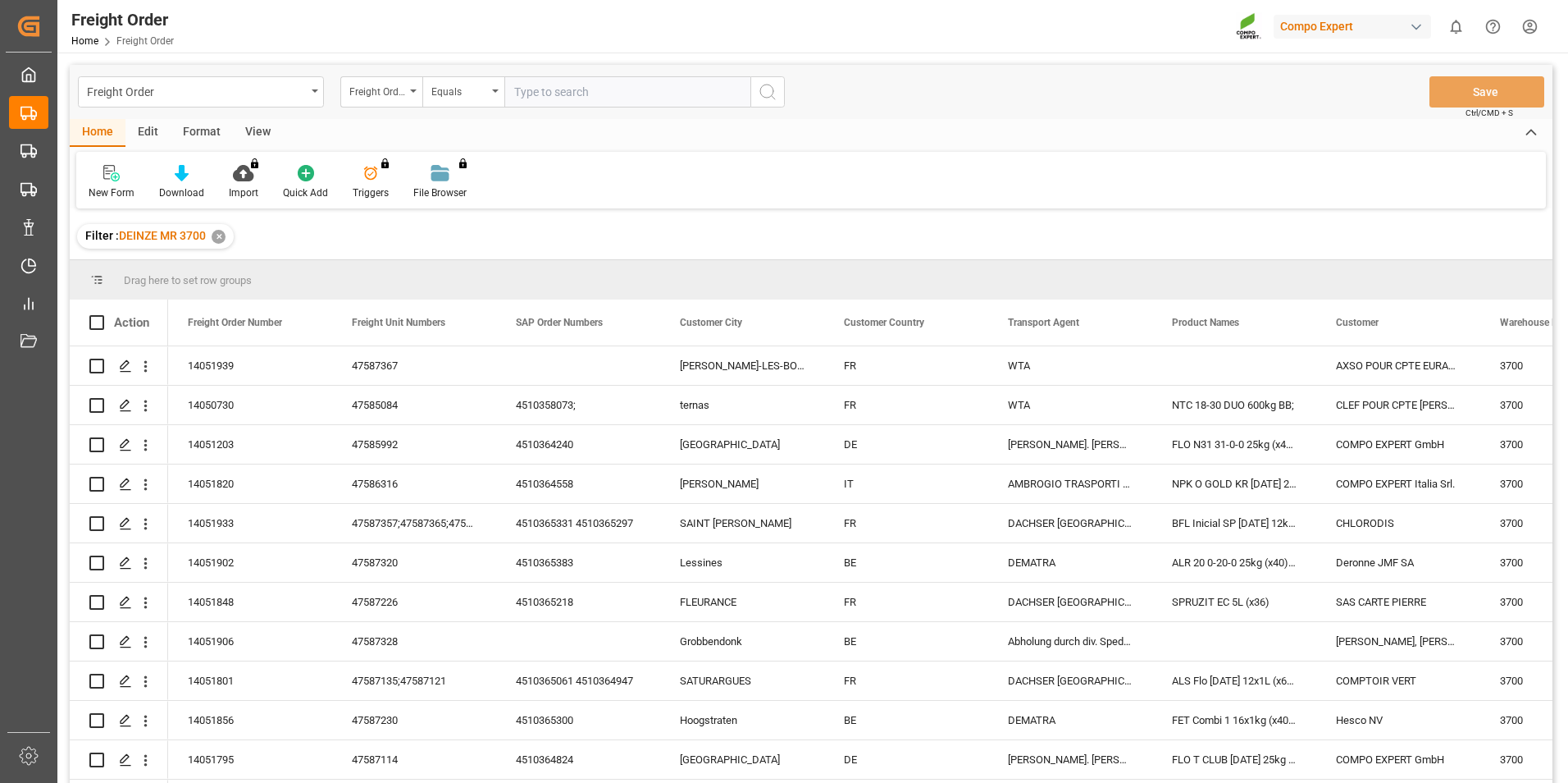
click at [537, 93] on input "text" at bounding box center [627, 92] width 246 height 31
type input "14051512"
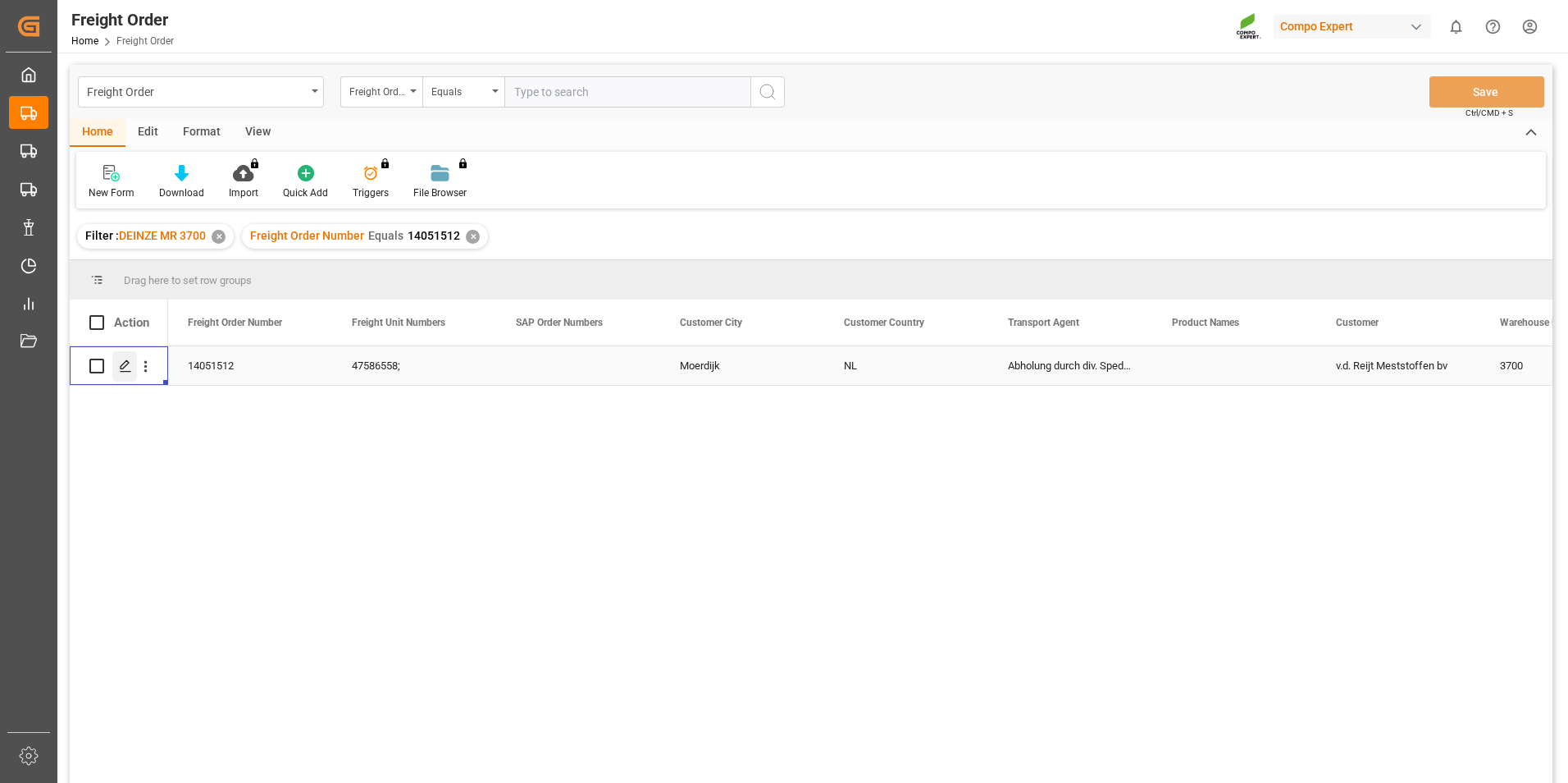
click at [121, 368] on polygon "Press SPACE to select this row." at bounding box center [124, 364] width 8 height 8
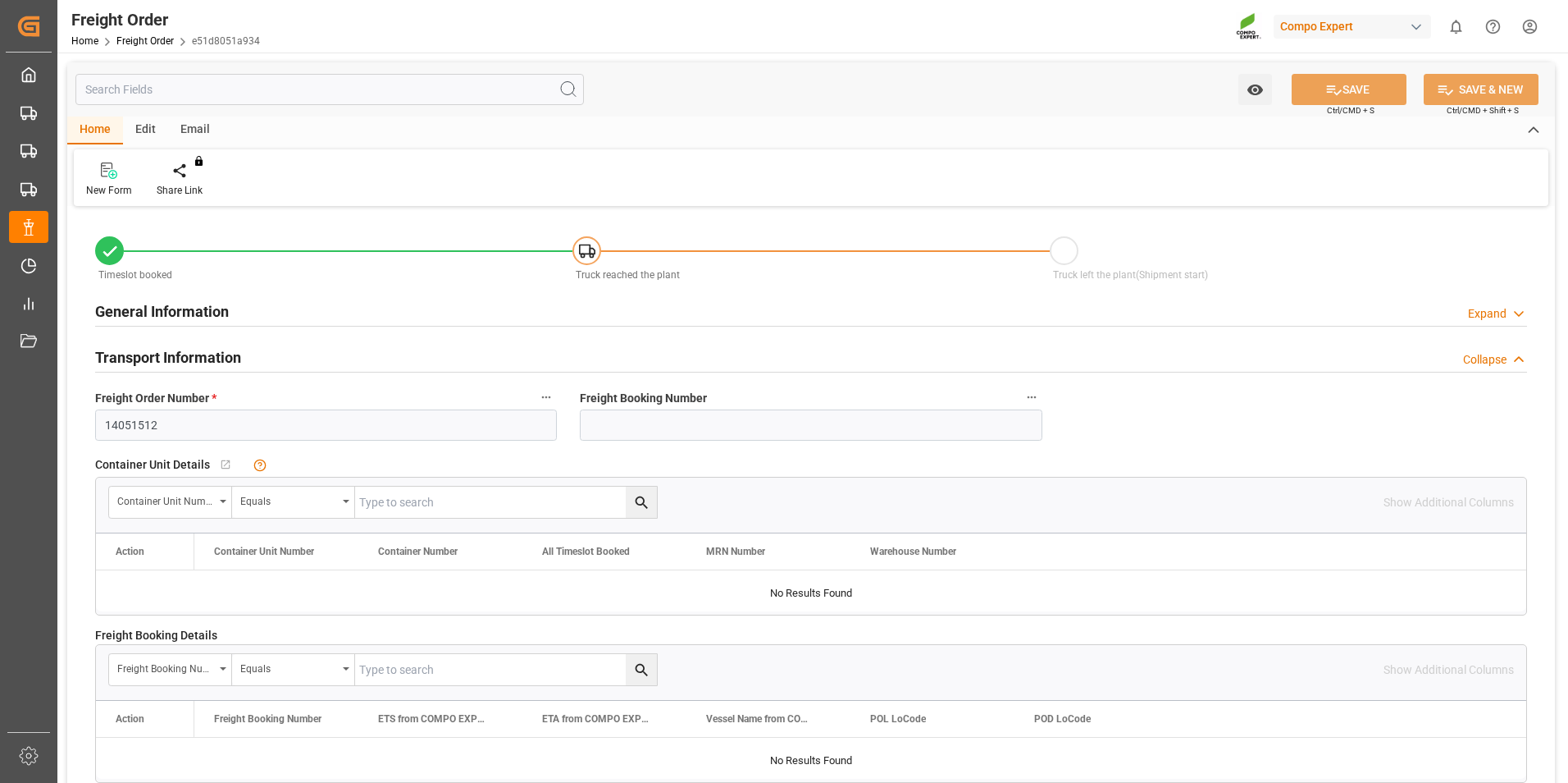
type input "01.09.2025 00:00"
type input "[DATE] 11:25"
click at [183, 169] on div at bounding box center [192, 170] width 70 height 18
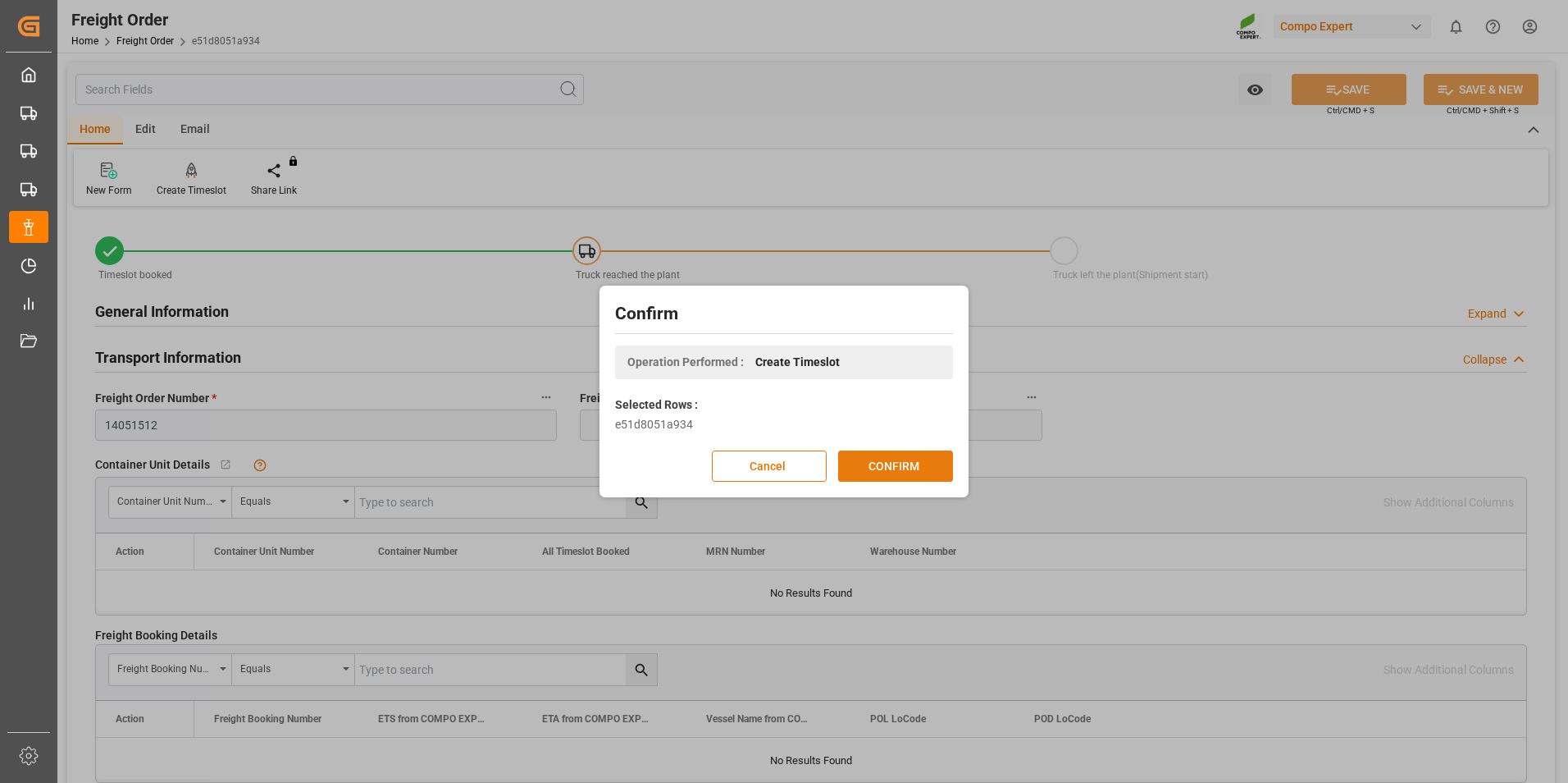
click at [889, 467] on button "CONFIRM" at bounding box center [895, 466] width 115 height 31
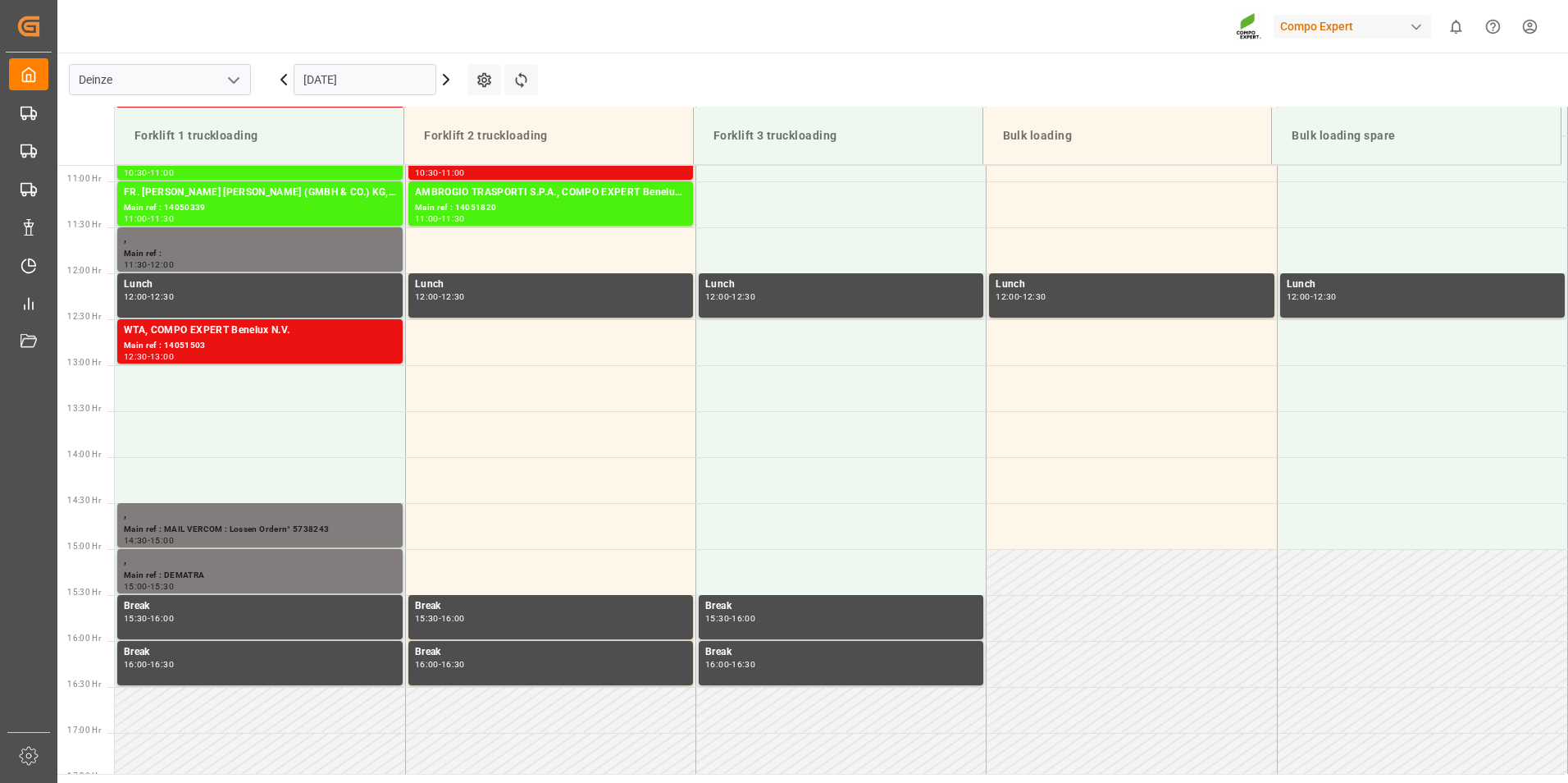
scroll to position [1001, 0]
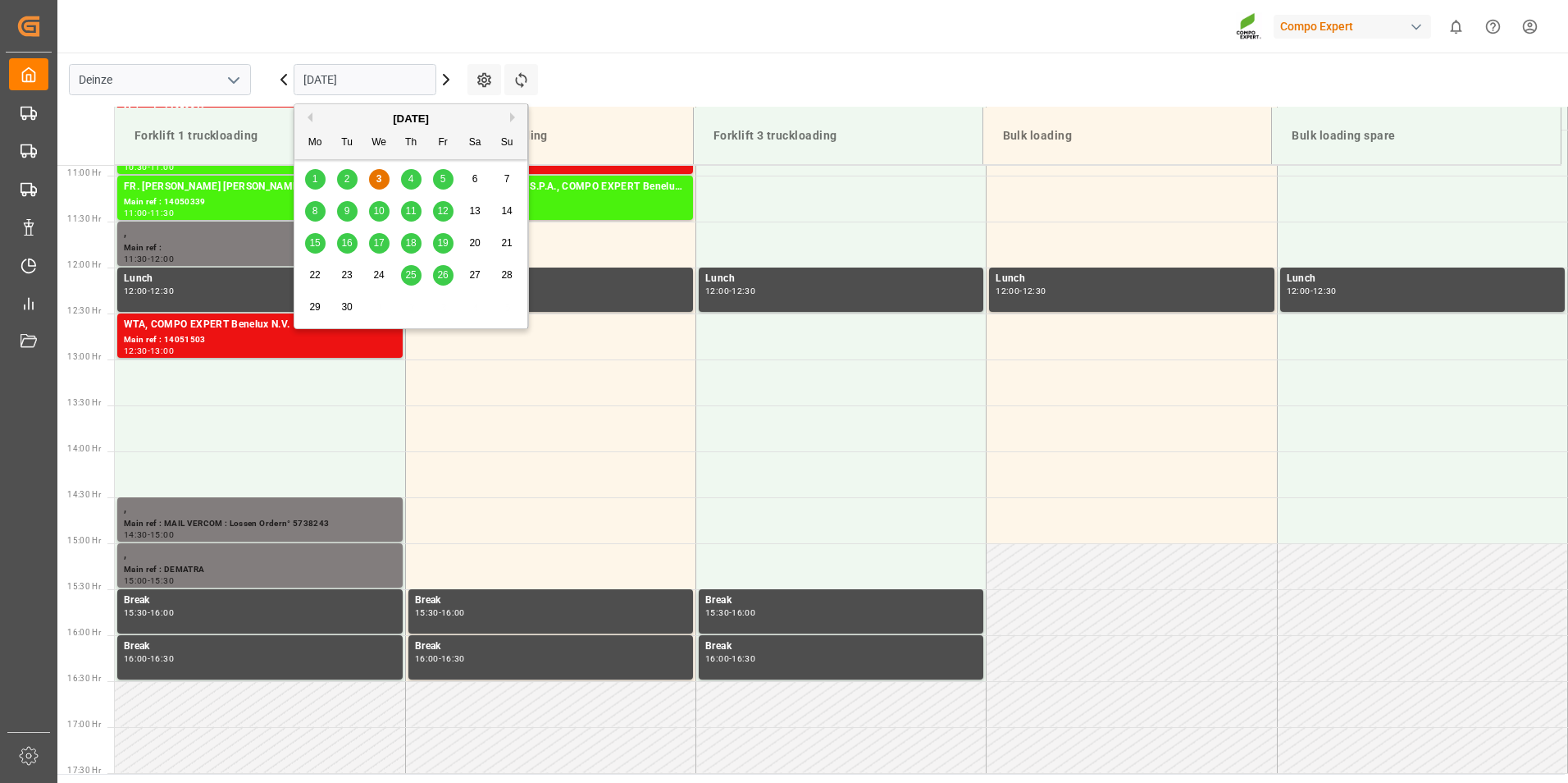
click at [399, 82] on input "[DATE]" at bounding box center [365, 79] width 143 height 31
click at [410, 181] on span "4" at bounding box center [411, 179] width 6 height 11
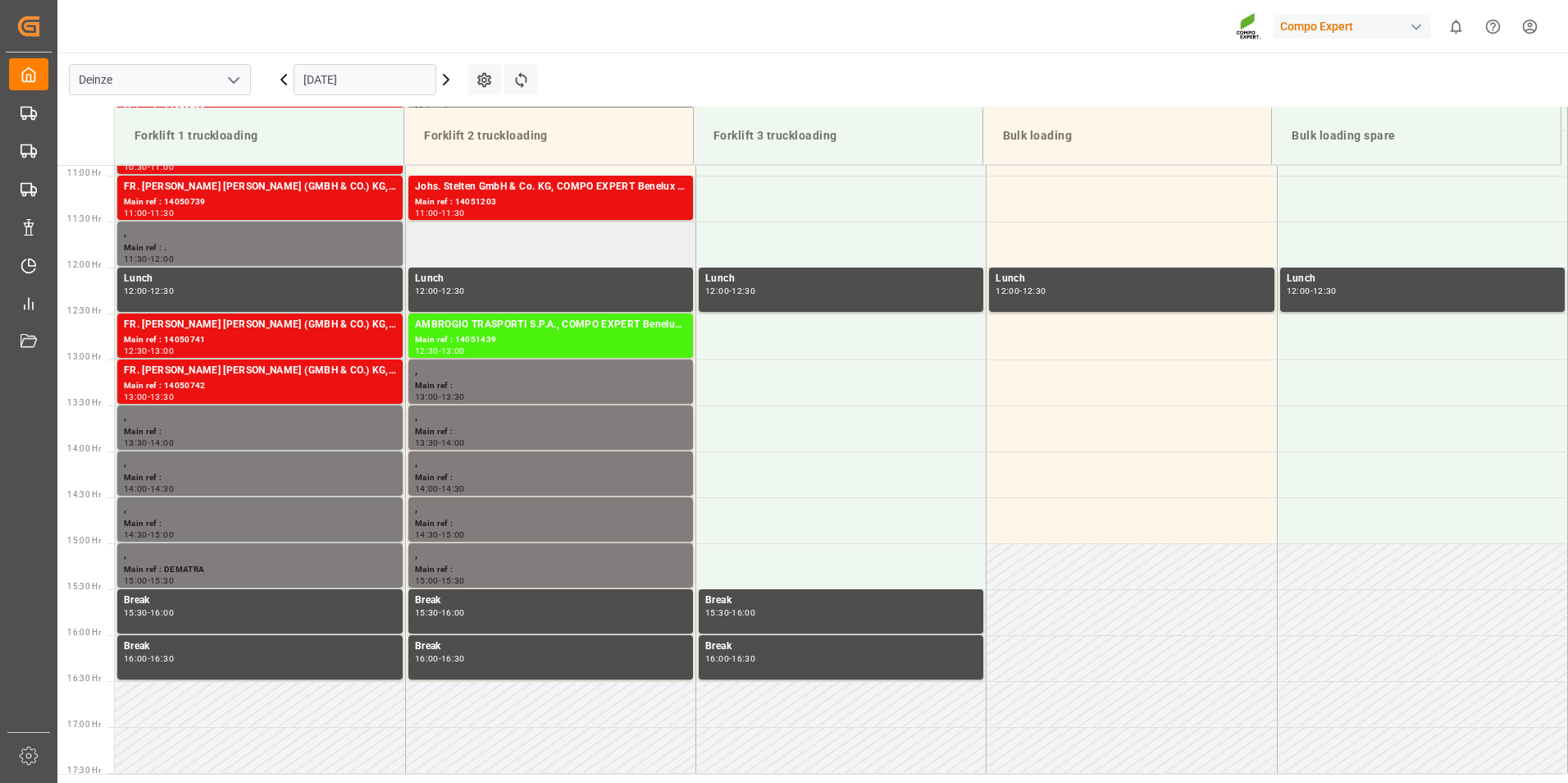
click at [463, 240] on td at bounding box center [550, 244] width 290 height 46
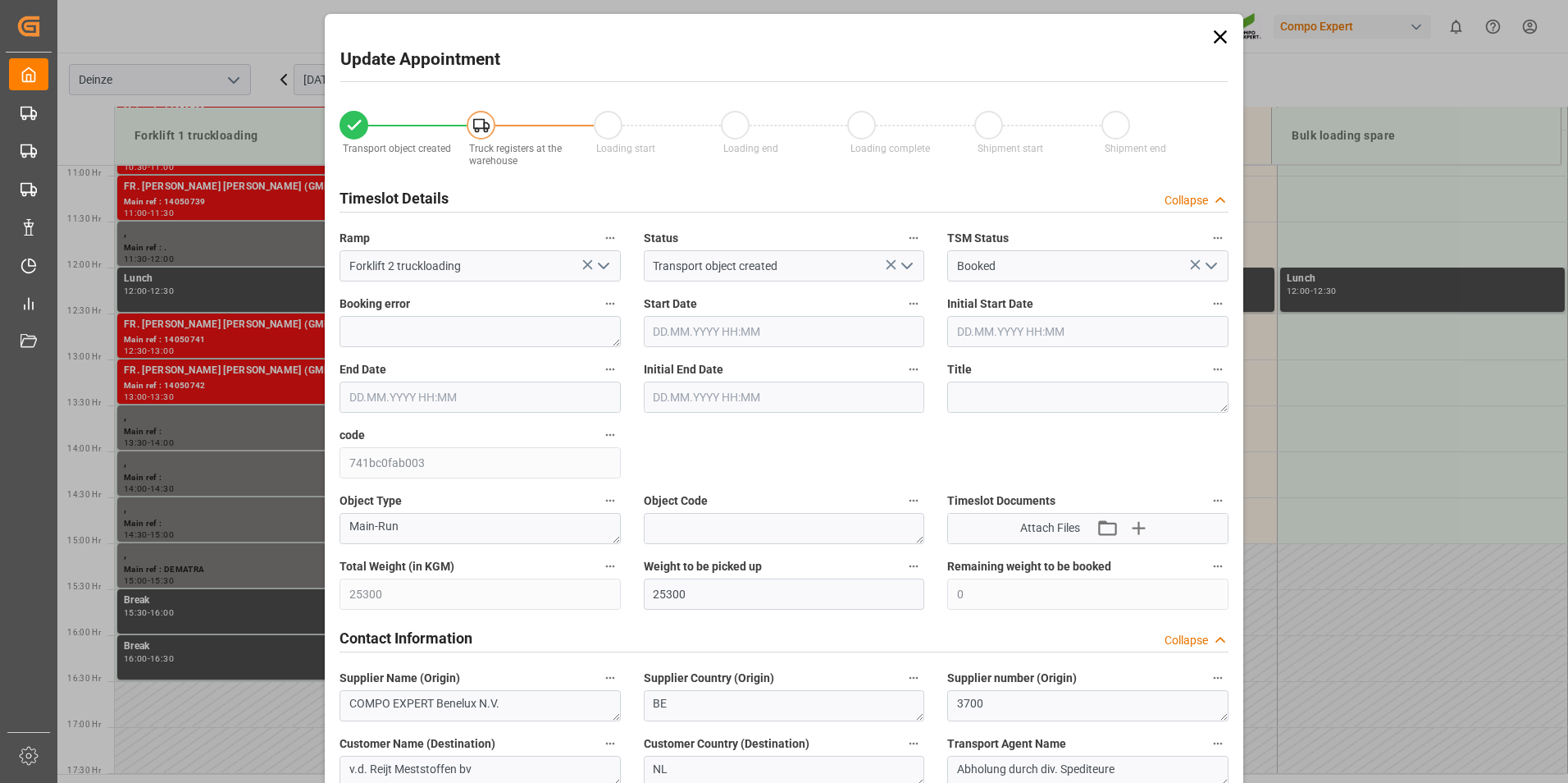
type input "[DATE] 11:30"
type input "[DATE] 12:00"
type input "[DATE] 11:25"
type input "[DATE] 10:05"
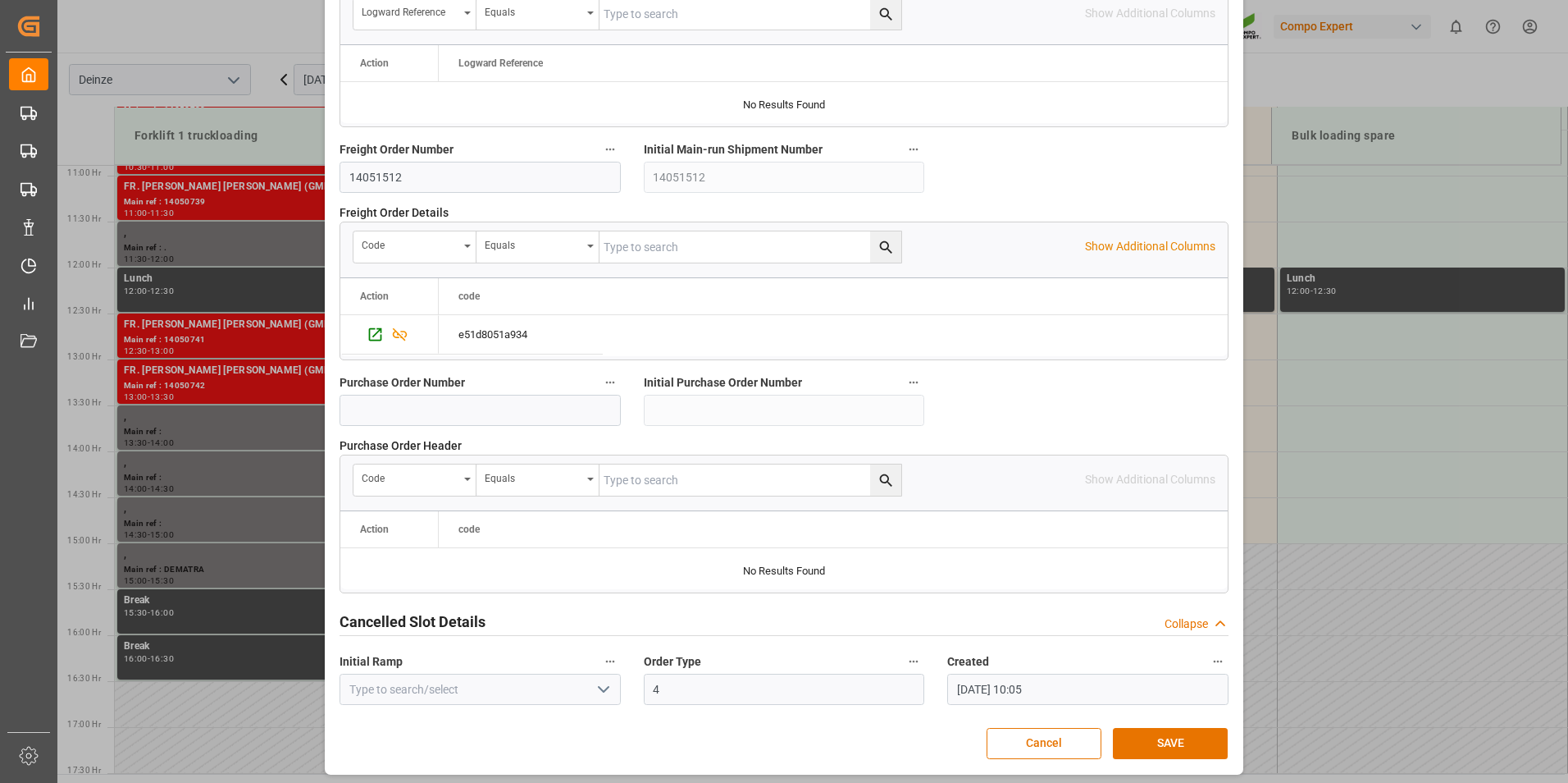
scroll to position [1494, 0]
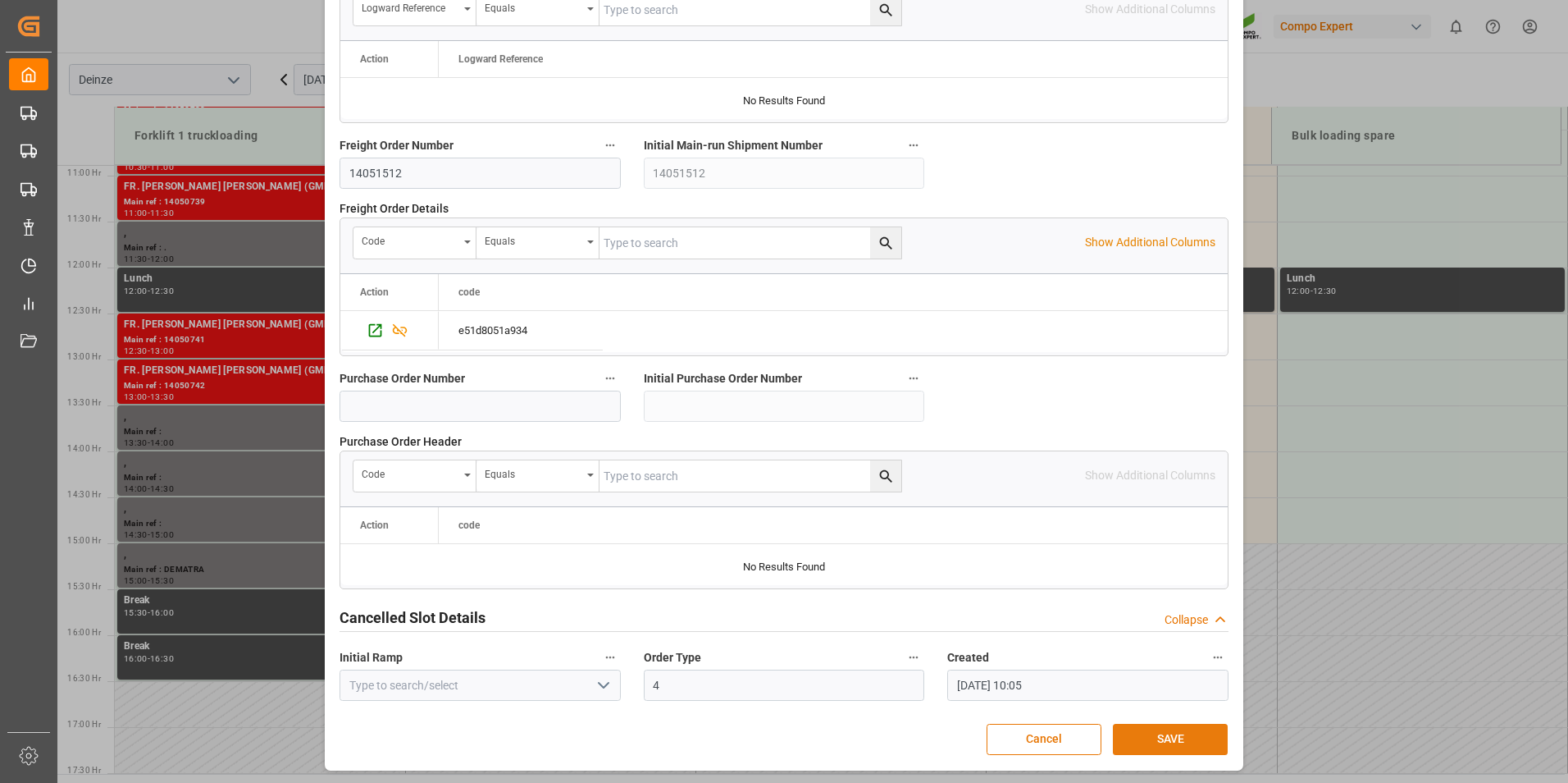
click at [1171, 741] on button "SAVE" at bounding box center [1170, 740] width 115 height 31
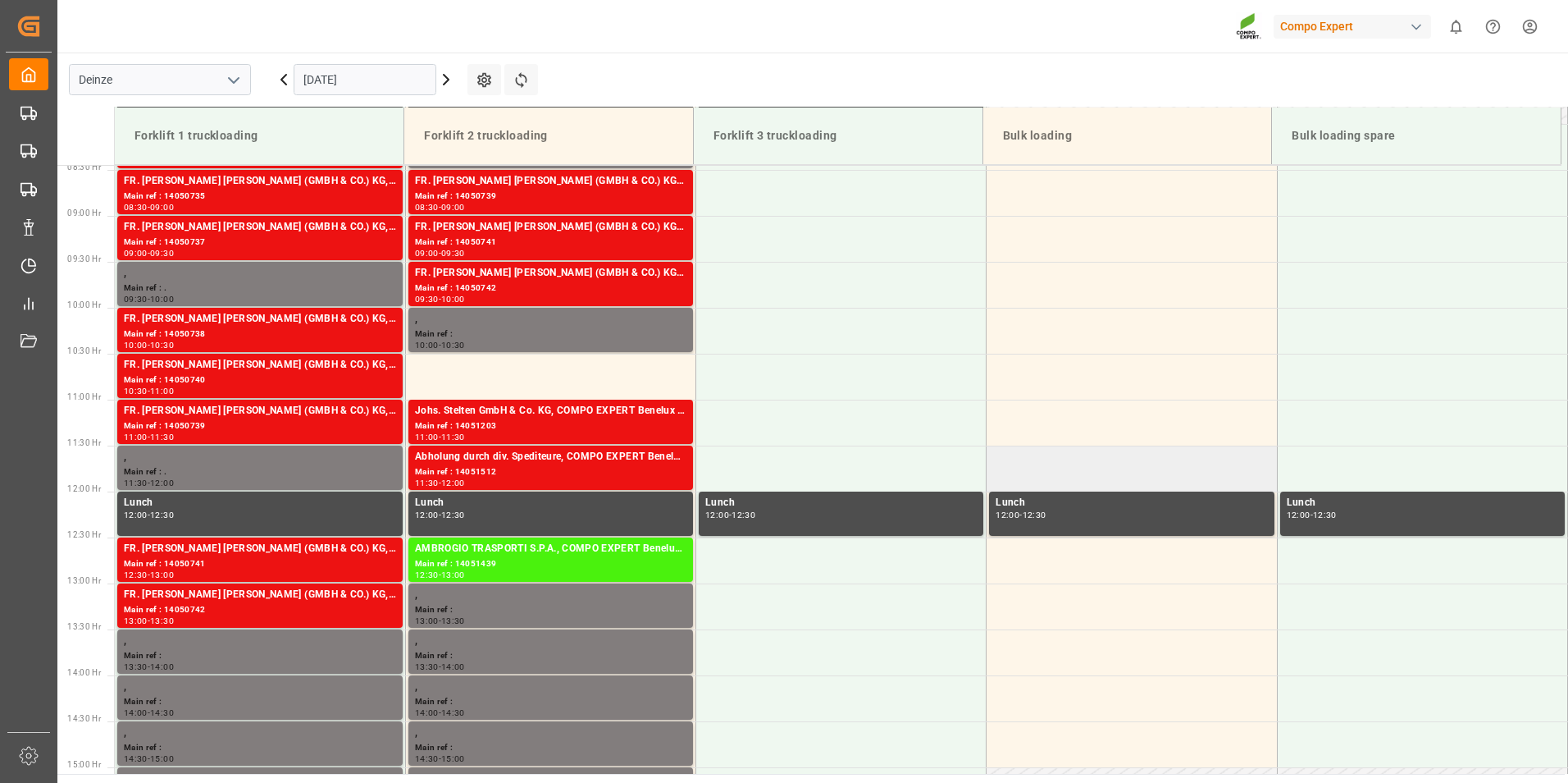
scroll to position [662, 0]
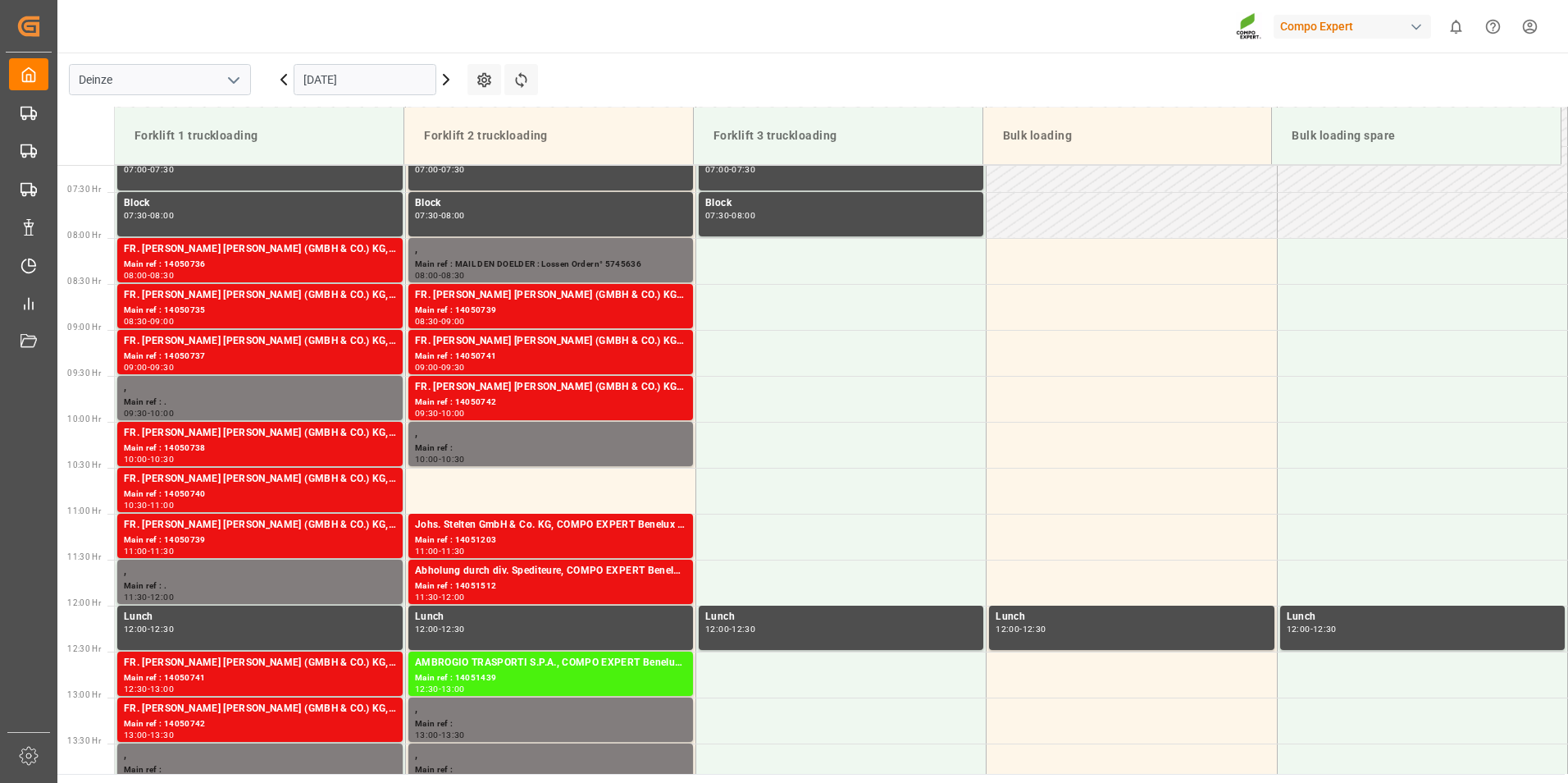
click at [393, 80] on input "[DATE]" at bounding box center [365, 79] width 143 height 31
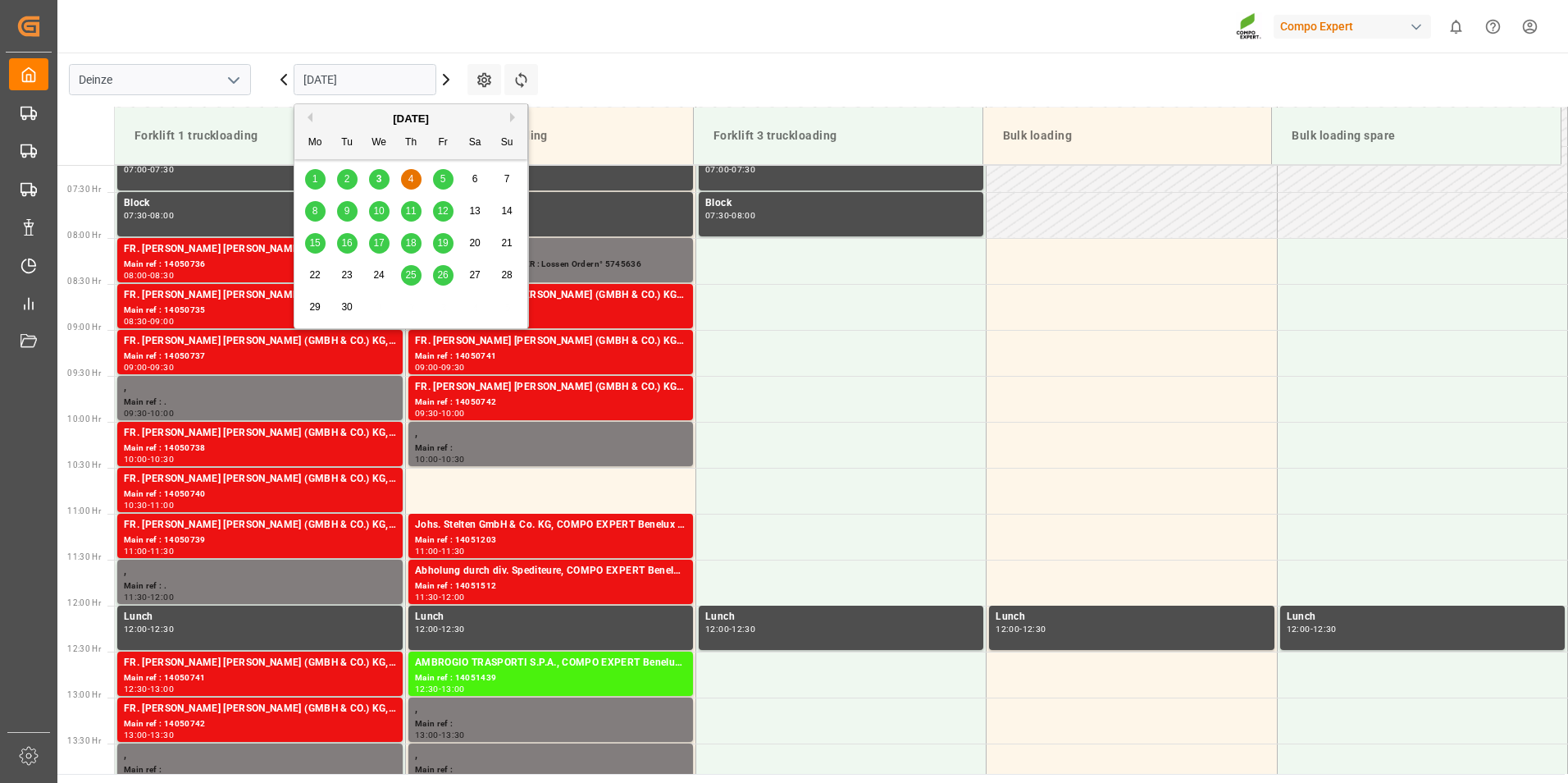
click at [439, 181] on div "5" at bounding box center [443, 179] width 20 height 19
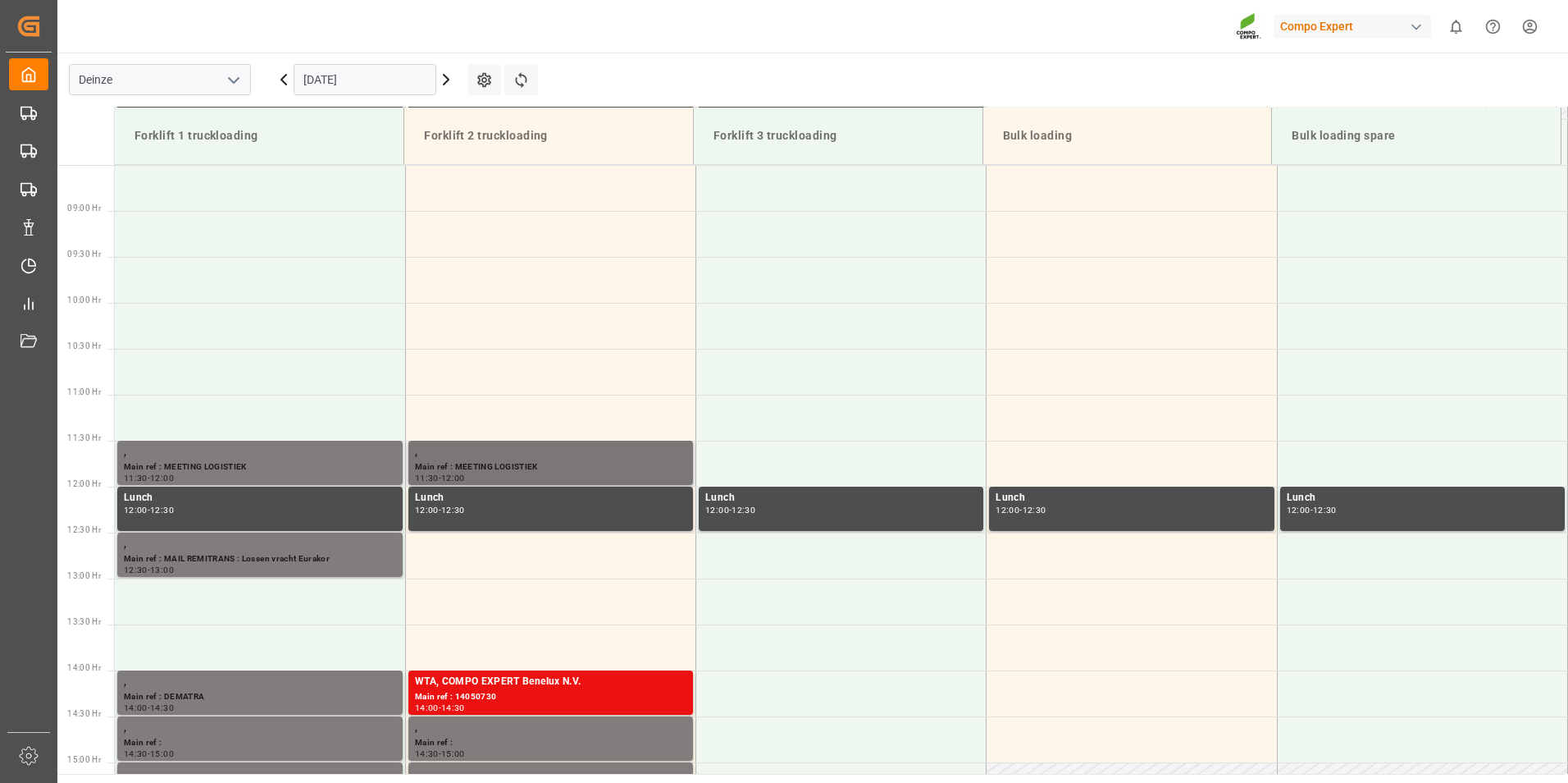
scroll to position [919, 0]
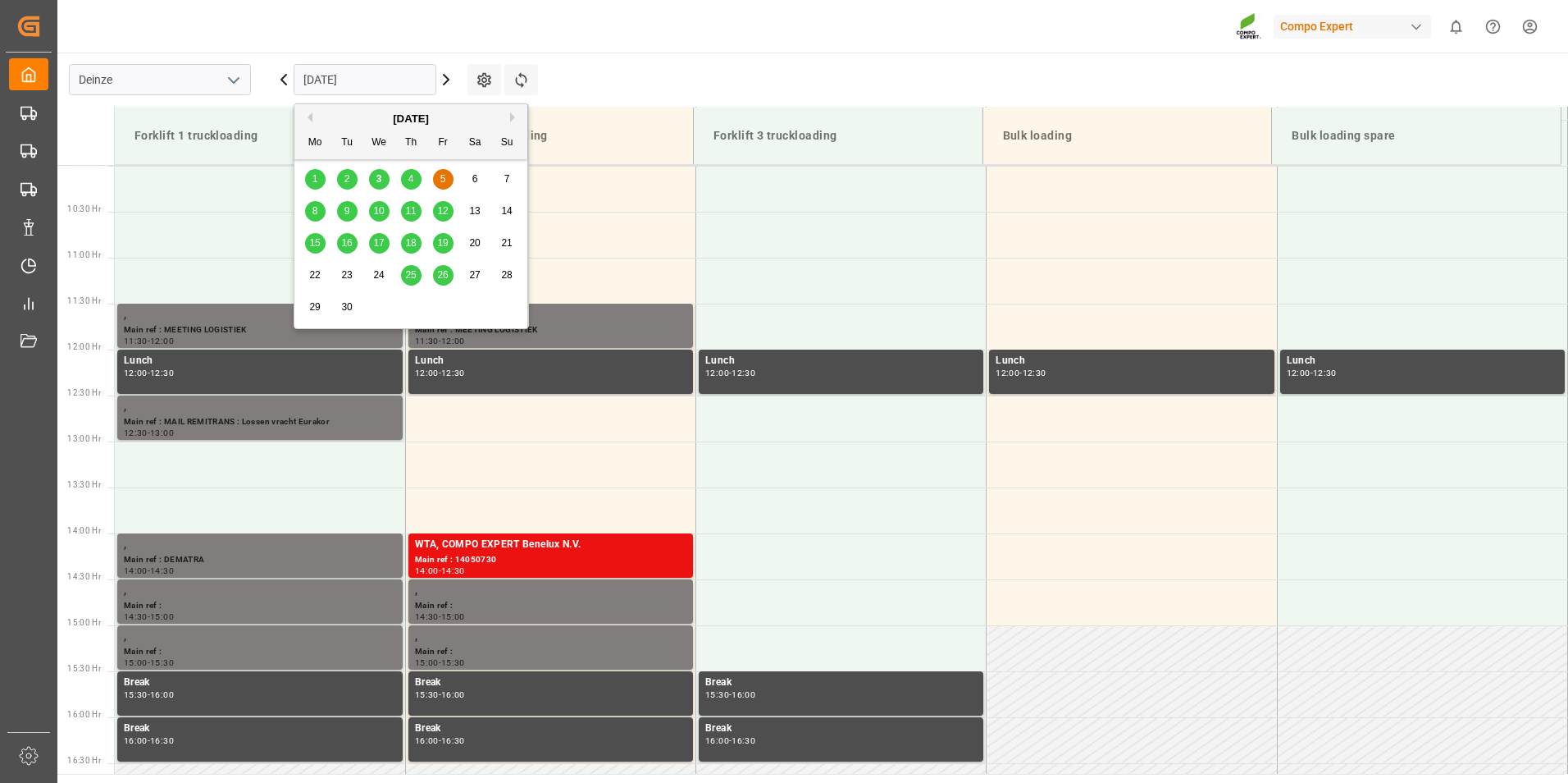
click at [397, 86] on input "[DATE]" at bounding box center [365, 79] width 143 height 31
click at [382, 184] on span "3" at bounding box center [379, 179] width 6 height 11
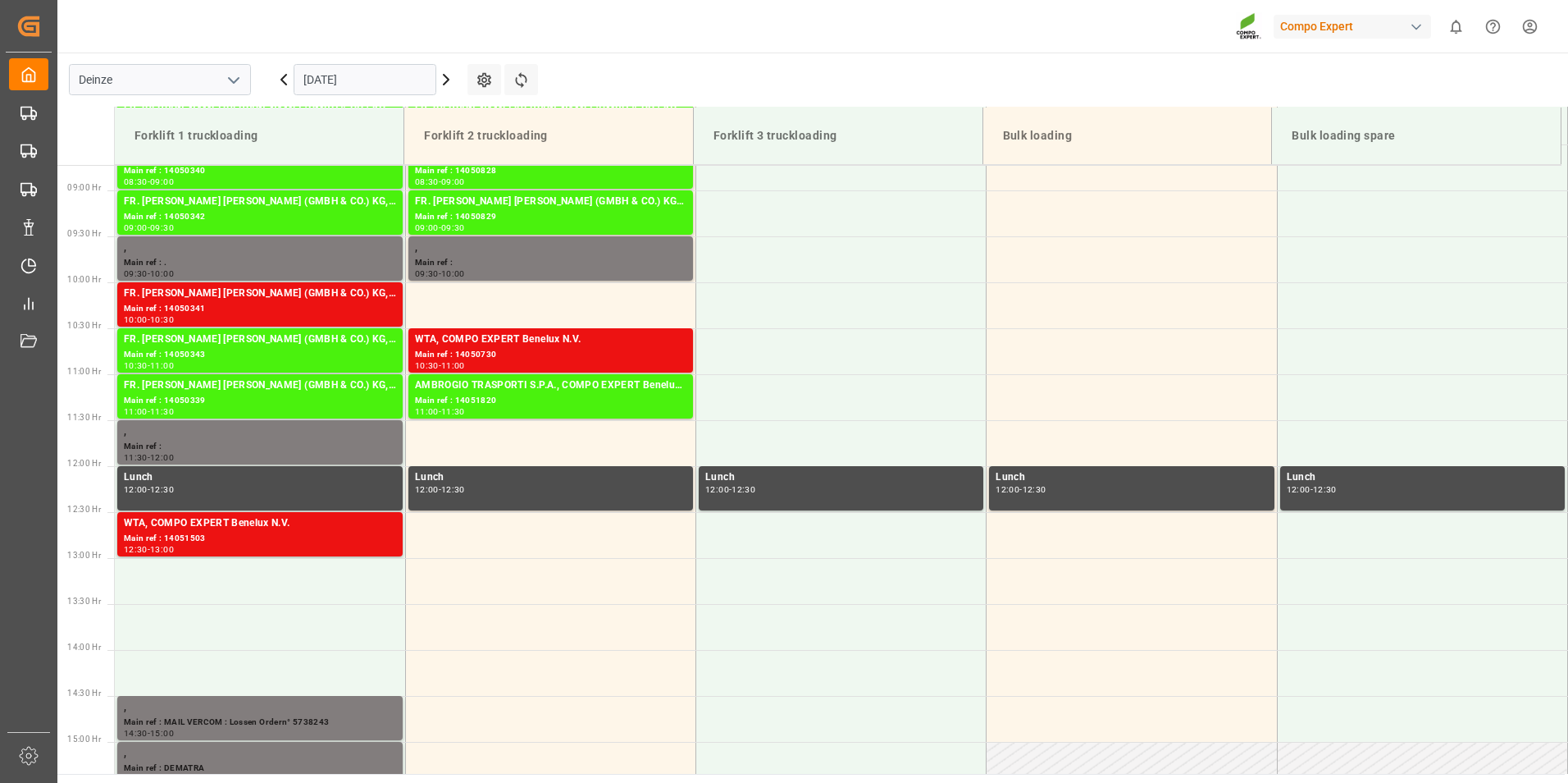
scroll to position [807, 0]
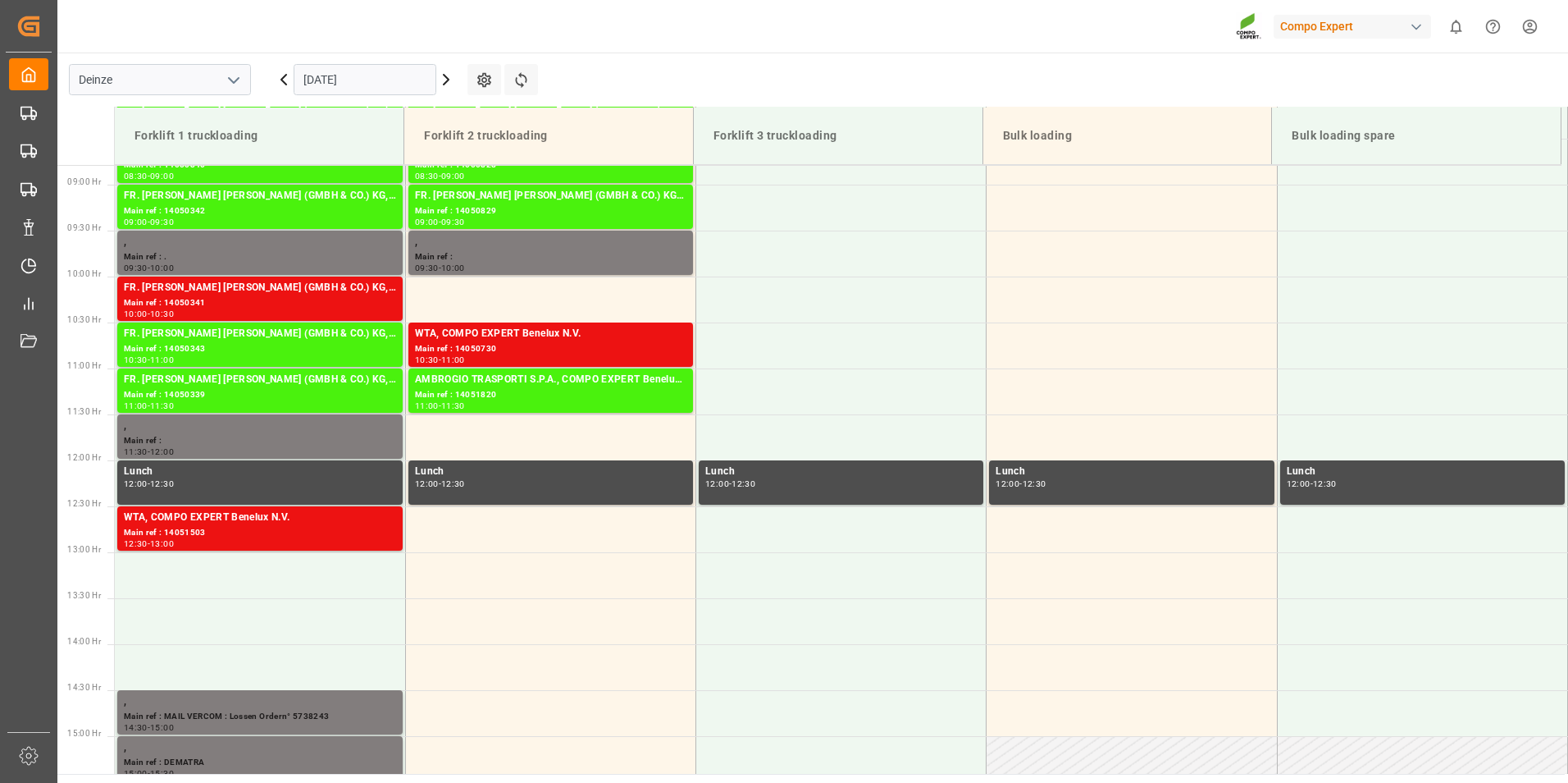
click at [387, 74] on input "[DATE]" at bounding box center [365, 79] width 143 height 31
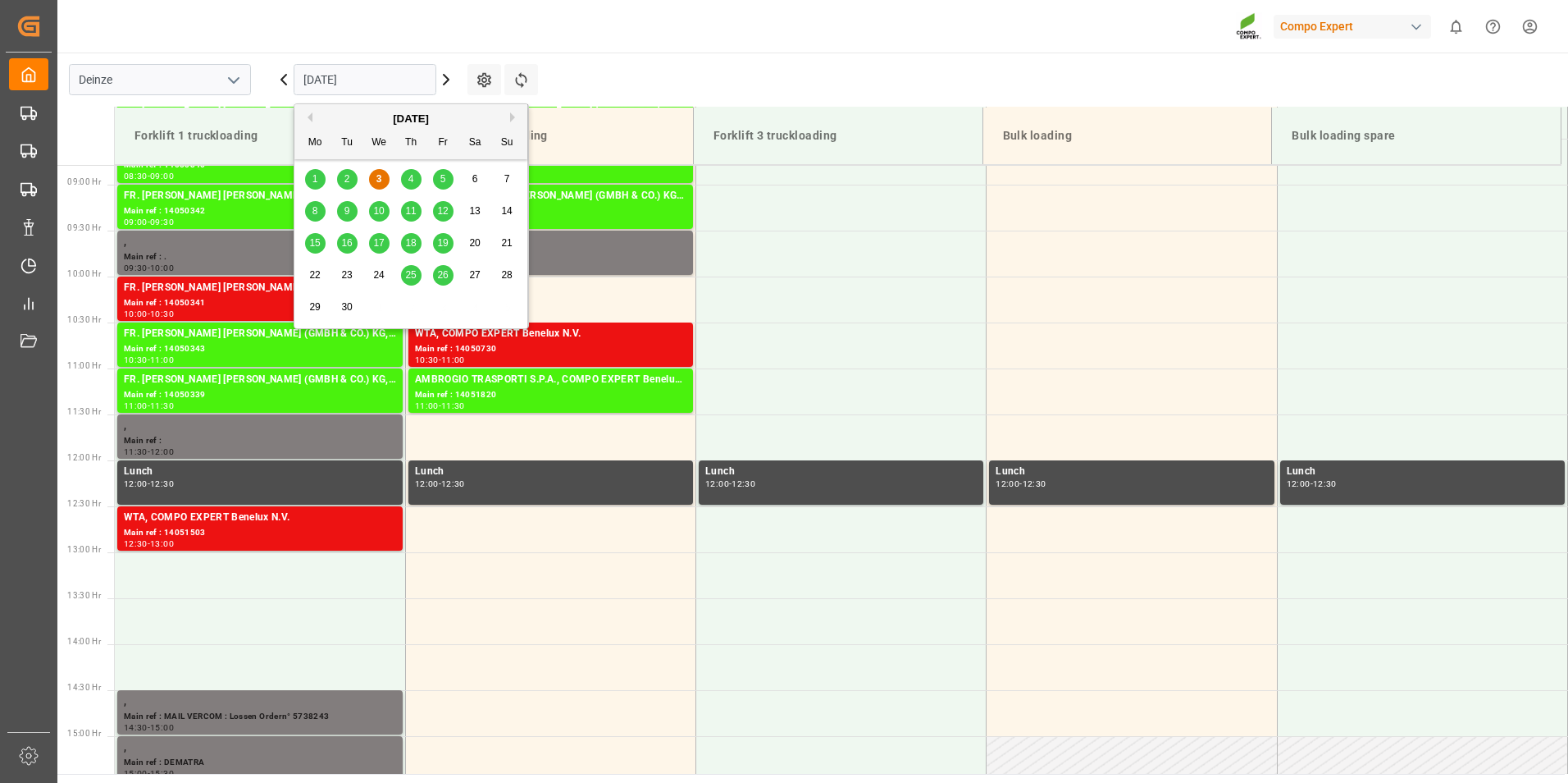
click at [413, 184] on span "4" at bounding box center [411, 179] width 6 height 11
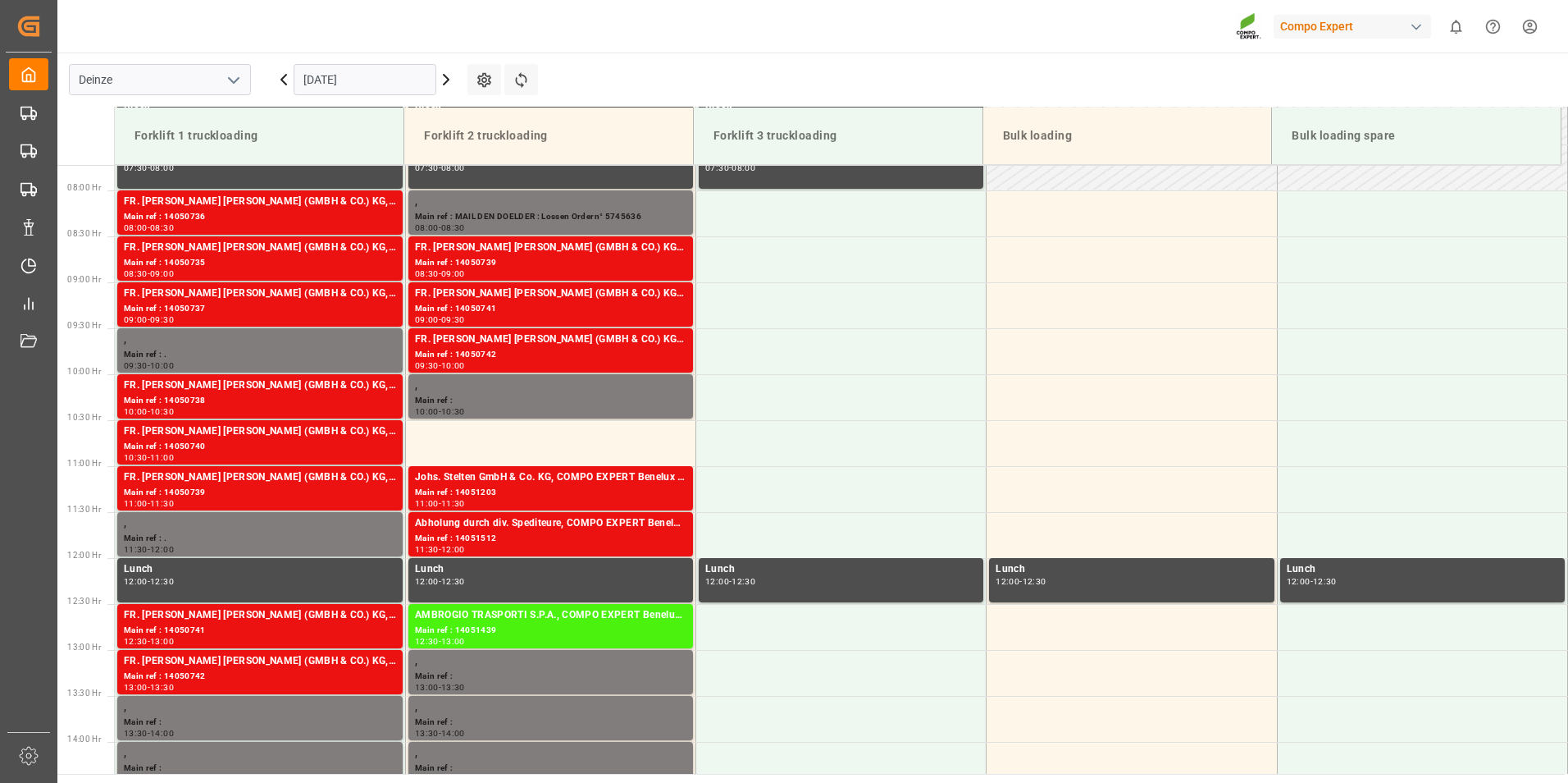
scroll to position [657, 0]
